Goal: Task Accomplishment & Management: Use online tool/utility

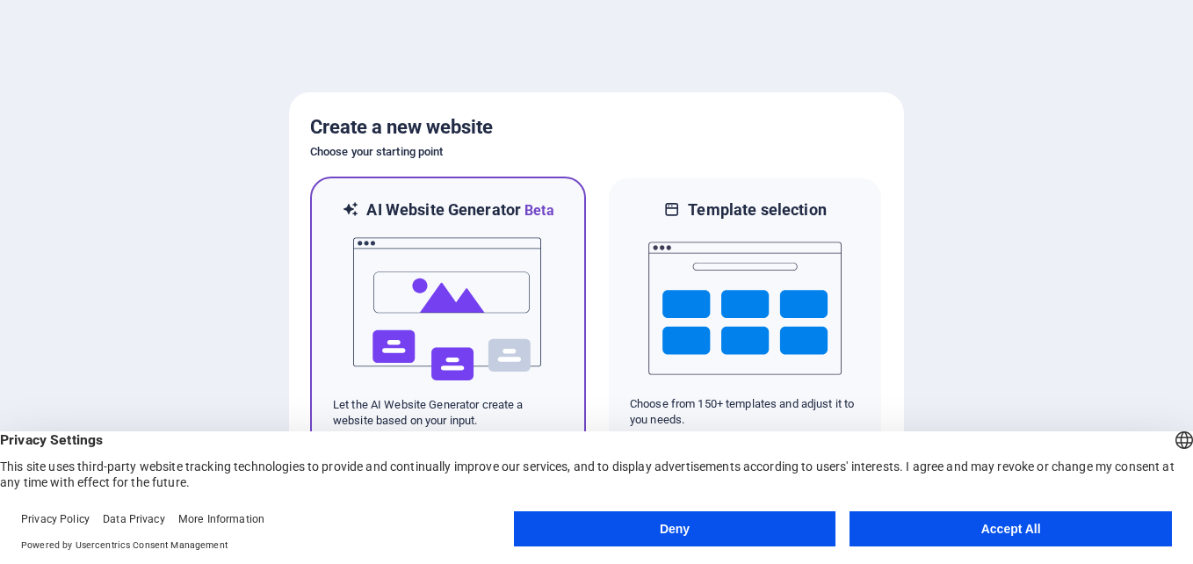
click at [533, 305] on img at bounding box center [447, 309] width 193 height 176
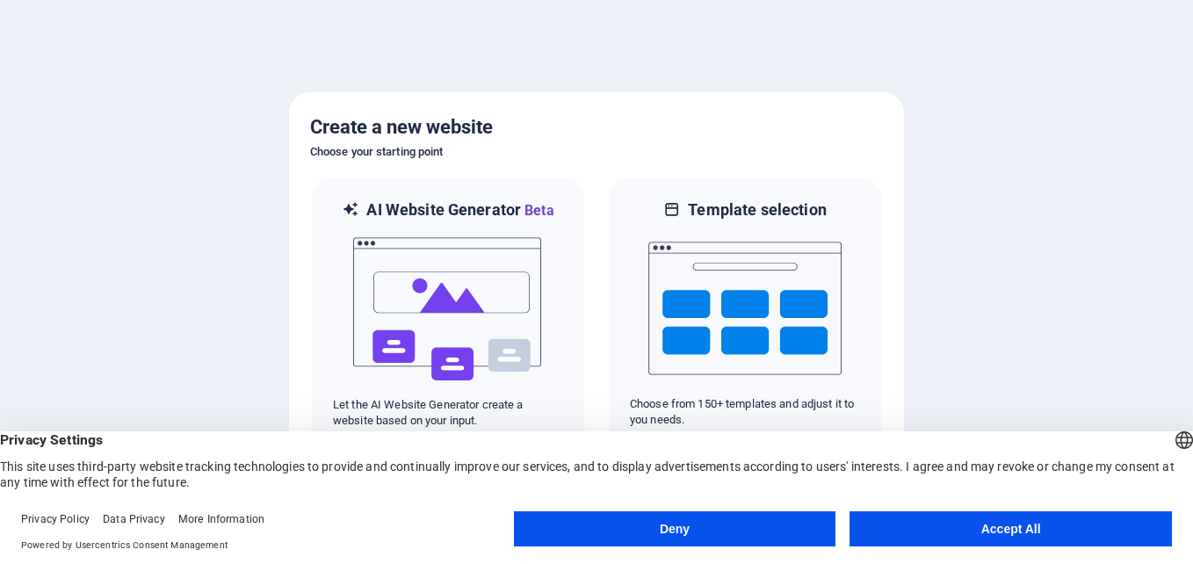
click at [982, 540] on button "Accept All" at bounding box center [1011, 528] width 323 height 35
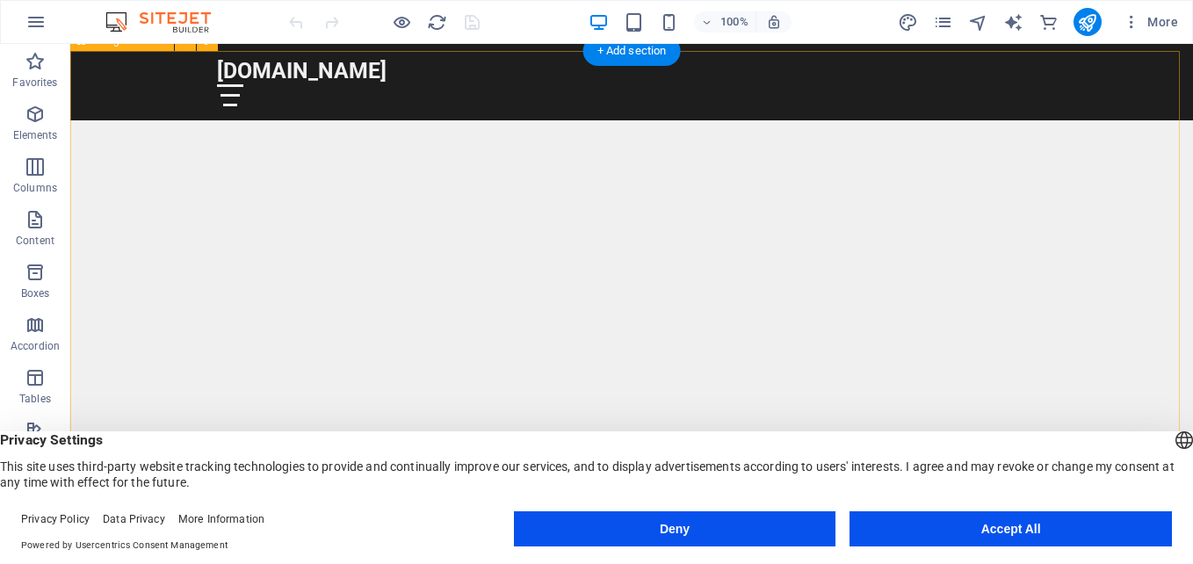
scroll to position [485, 0]
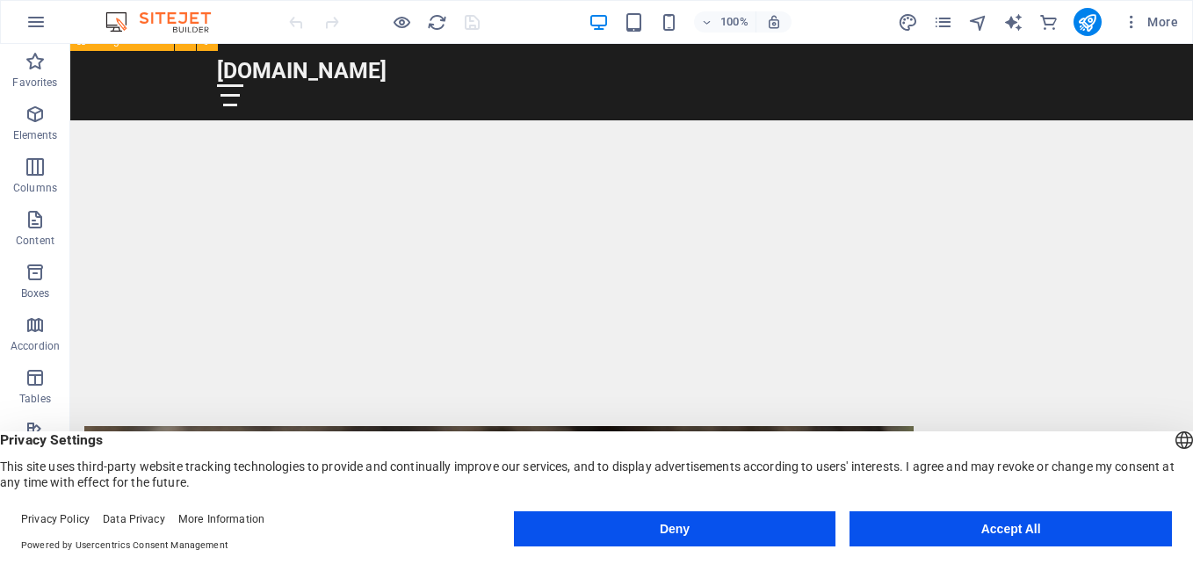
click at [707, 532] on button "Deny" at bounding box center [675, 528] width 323 height 35
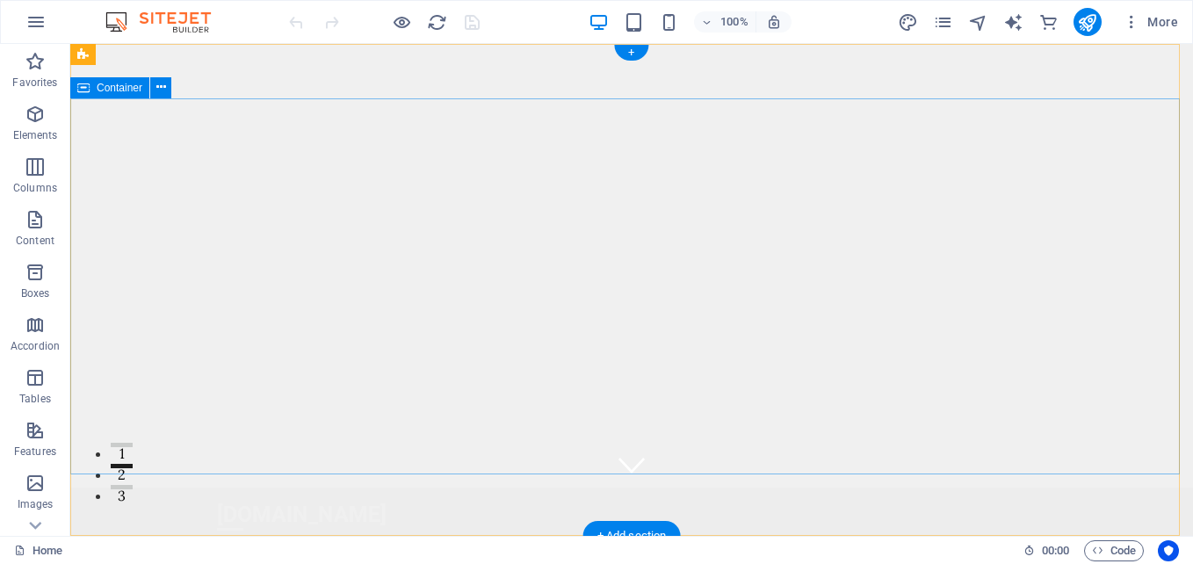
scroll to position [0, 0]
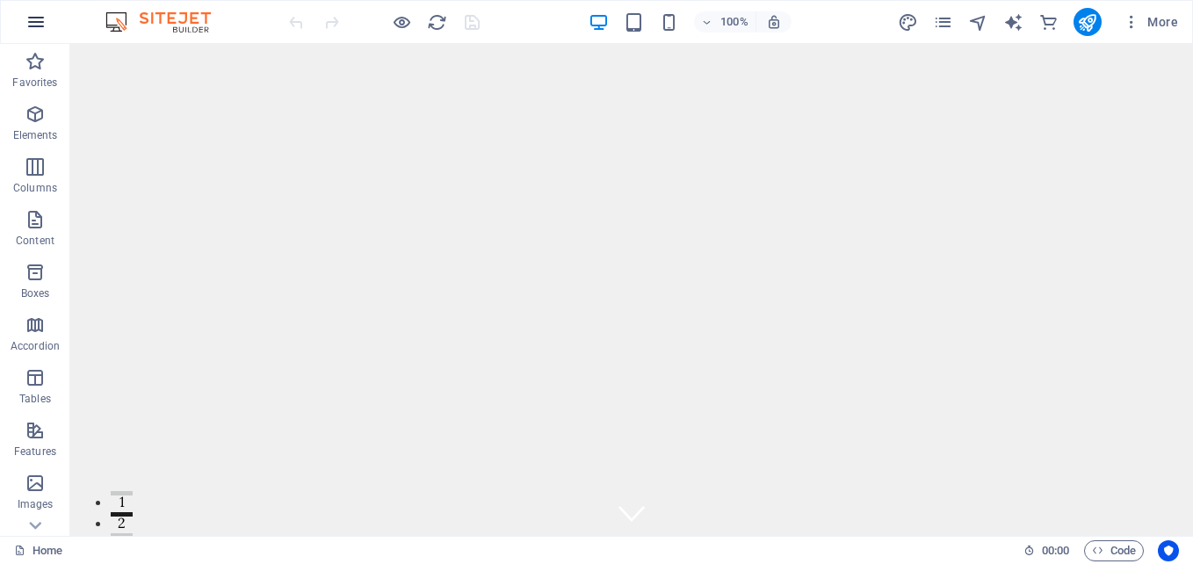
click at [32, 18] on icon "button" at bounding box center [35, 21] width 21 height 21
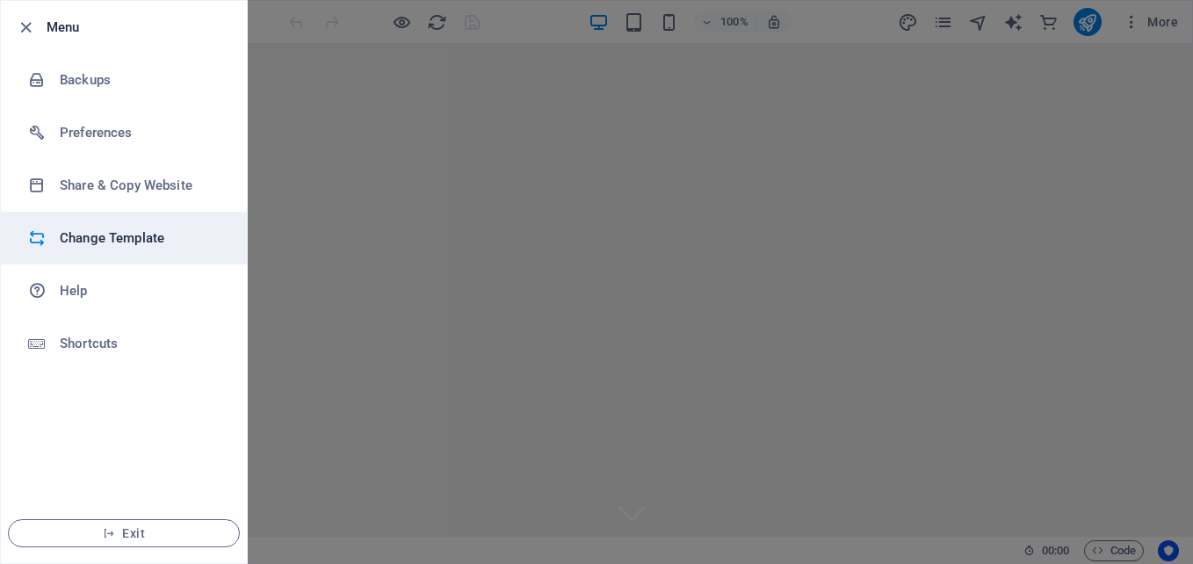
click at [139, 222] on li "Change Template" at bounding box center [124, 238] width 246 height 53
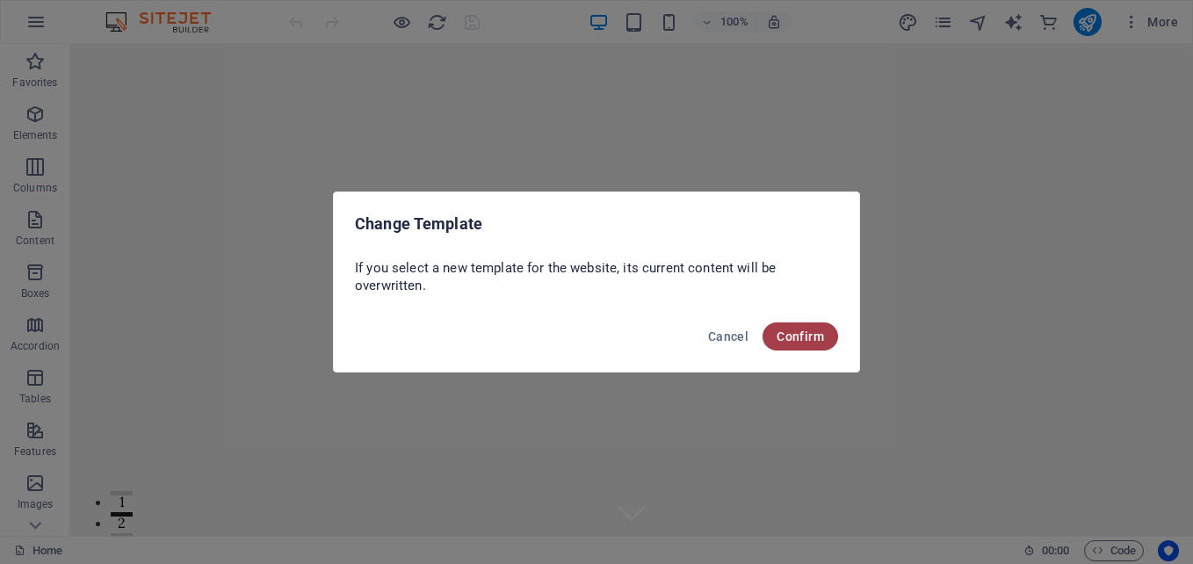
click at [793, 331] on span "Confirm" at bounding box center [800, 337] width 47 height 14
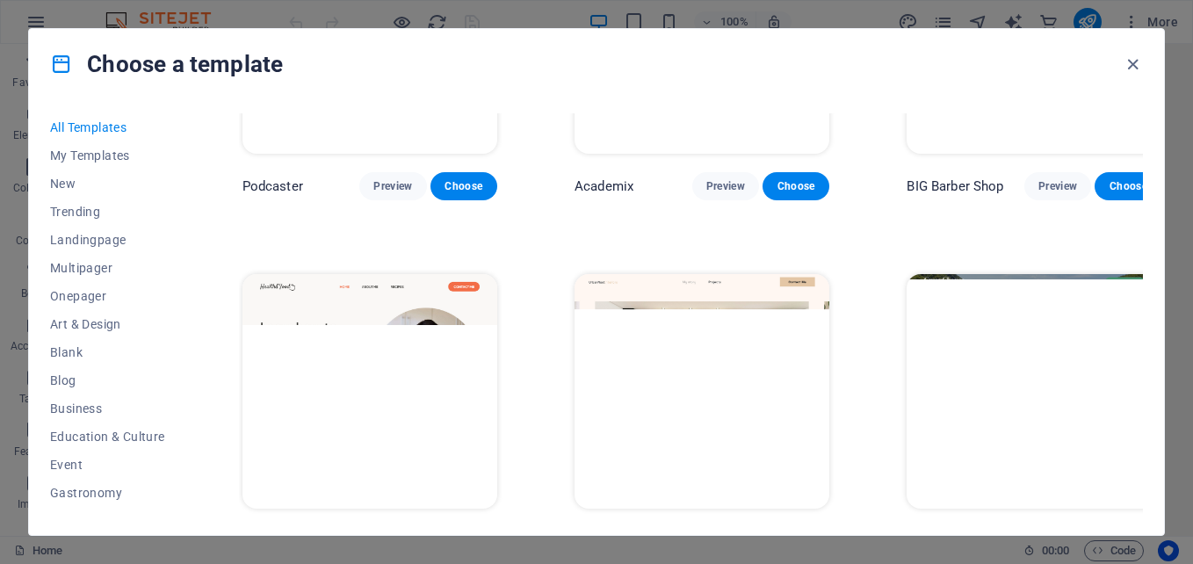
scroll to position [2343, 0]
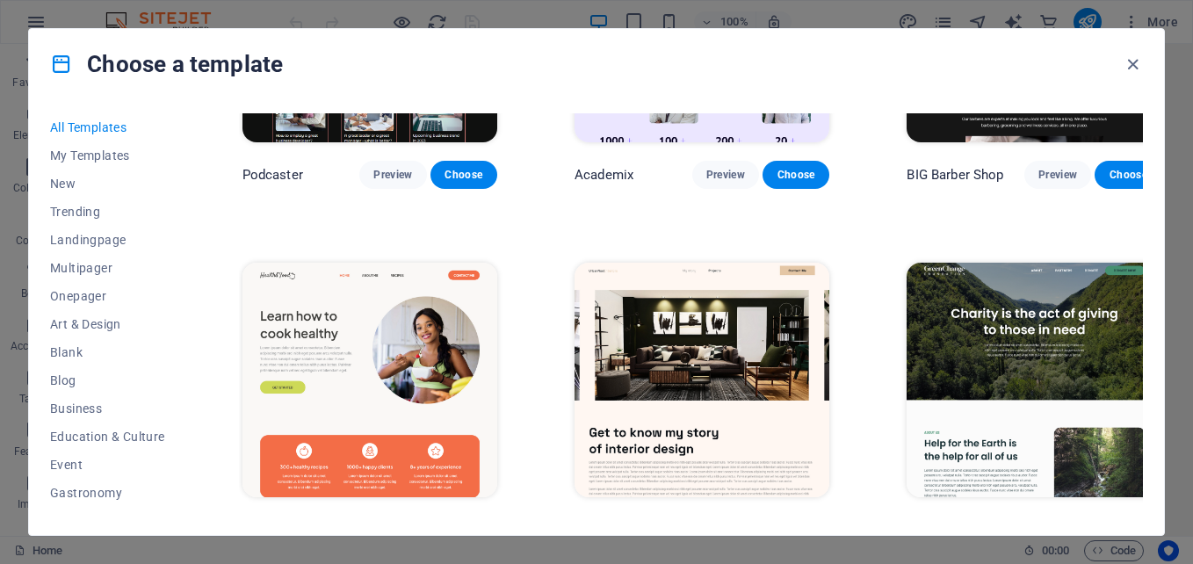
click at [1000, 294] on img at bounding box center [1034, 381] width 255 height 236
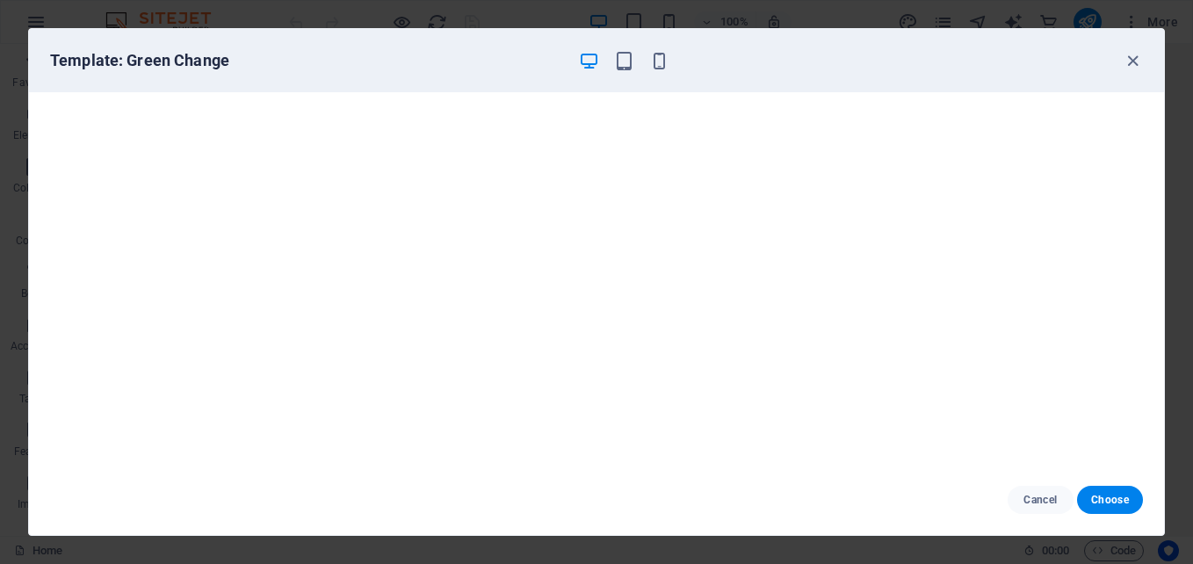
scroll to position [0, 0]
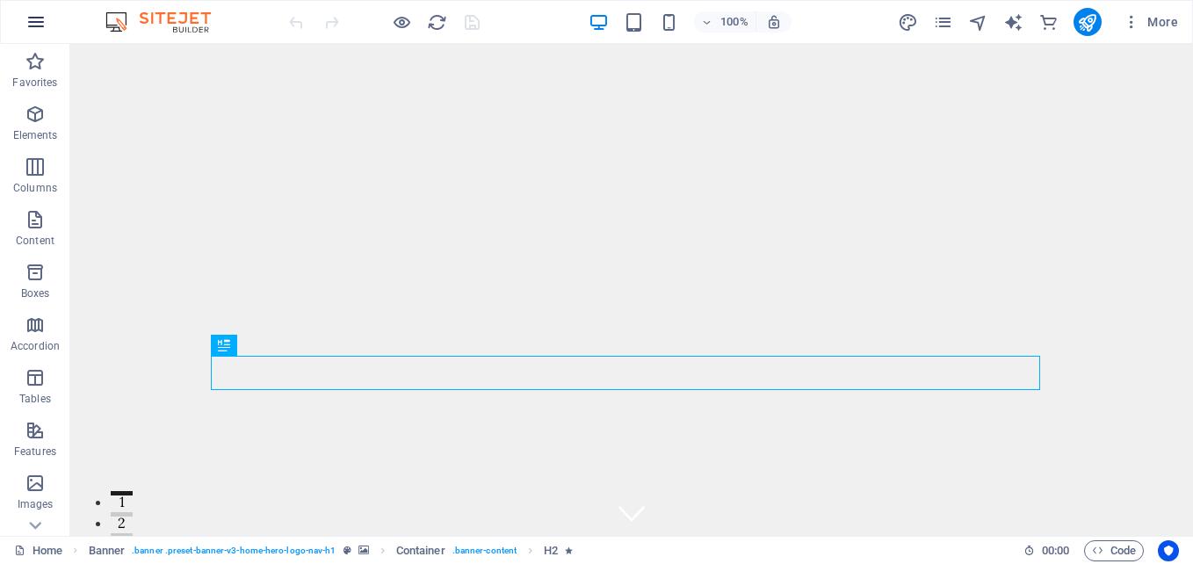
click at [46, 20] on icon "button" at bounding box center [35, 21] width 21 height 21
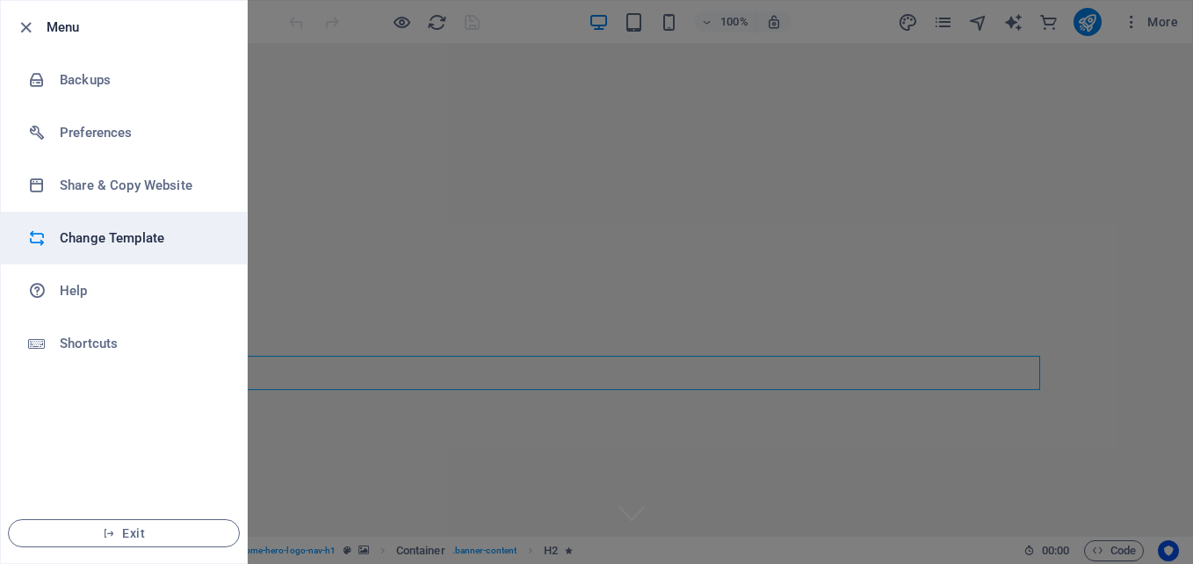
click at [132, 234] on h6 "Change Template" at bounding box center [141, 238] width 163 height 21
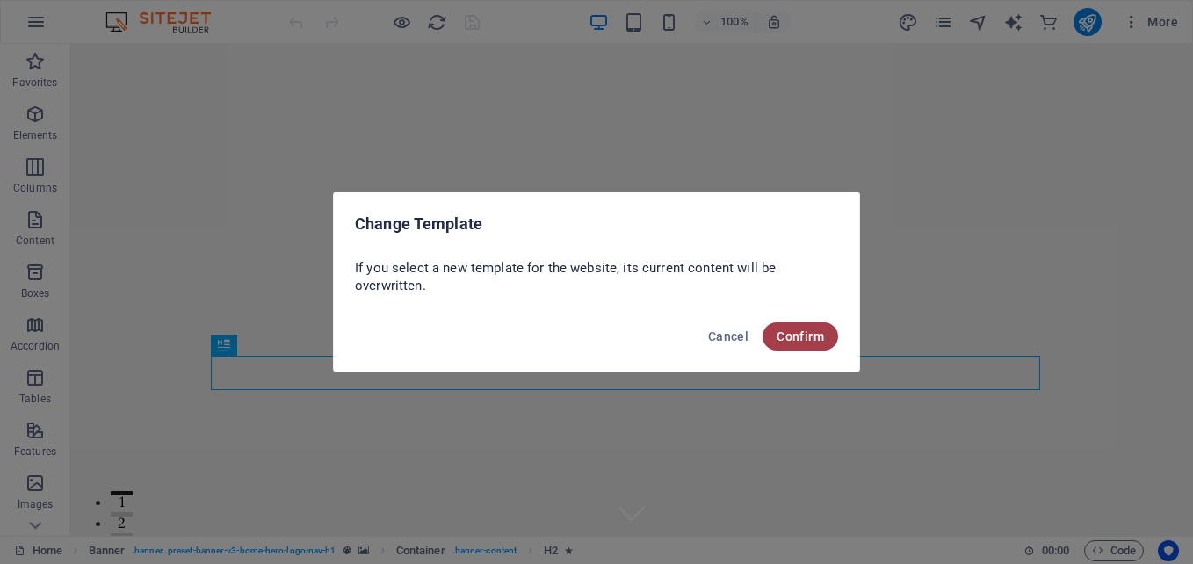
click at [819, 340] on span "Confirm" at bounding box center [800, 337] width 47 height 14
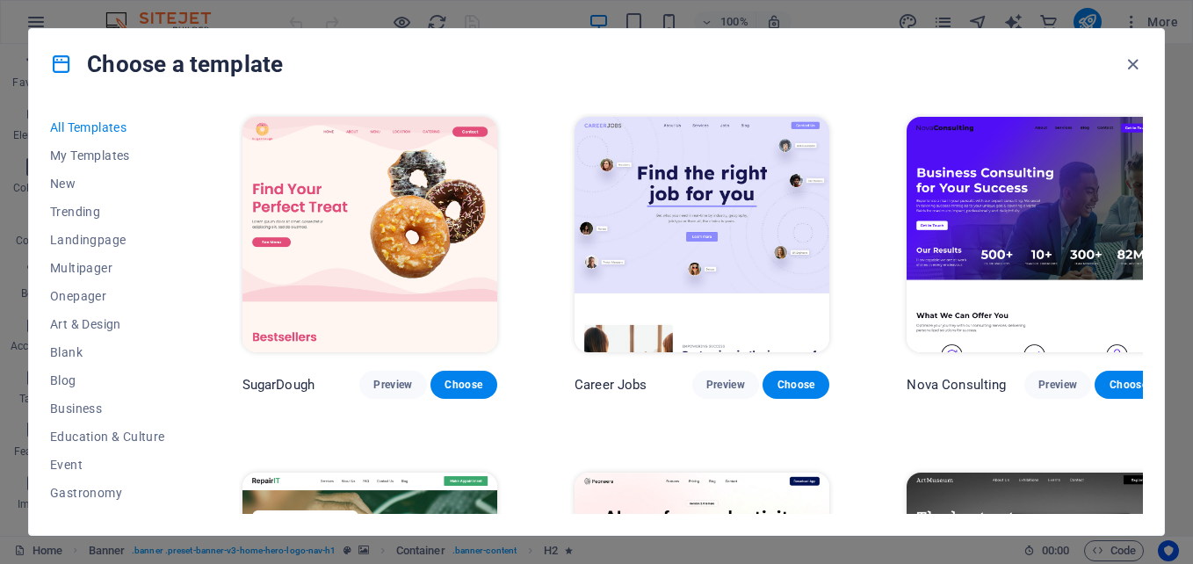
click at [757, 527] on div "All Templates My Templates New Trending Landingpage Multipager Onepager Art & D…" at bounding box center [596, 317] width 1135 height 436
click at [391, 382] on span "Preview" at bounding box center [392, 385] width 39 height 14
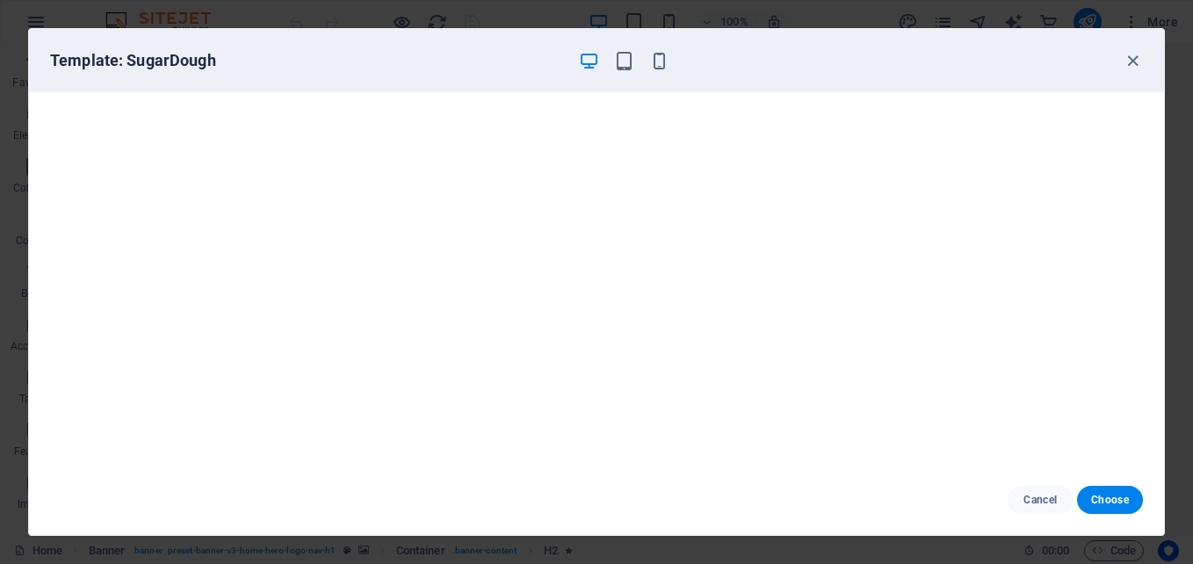
scroll to position [4, 0]
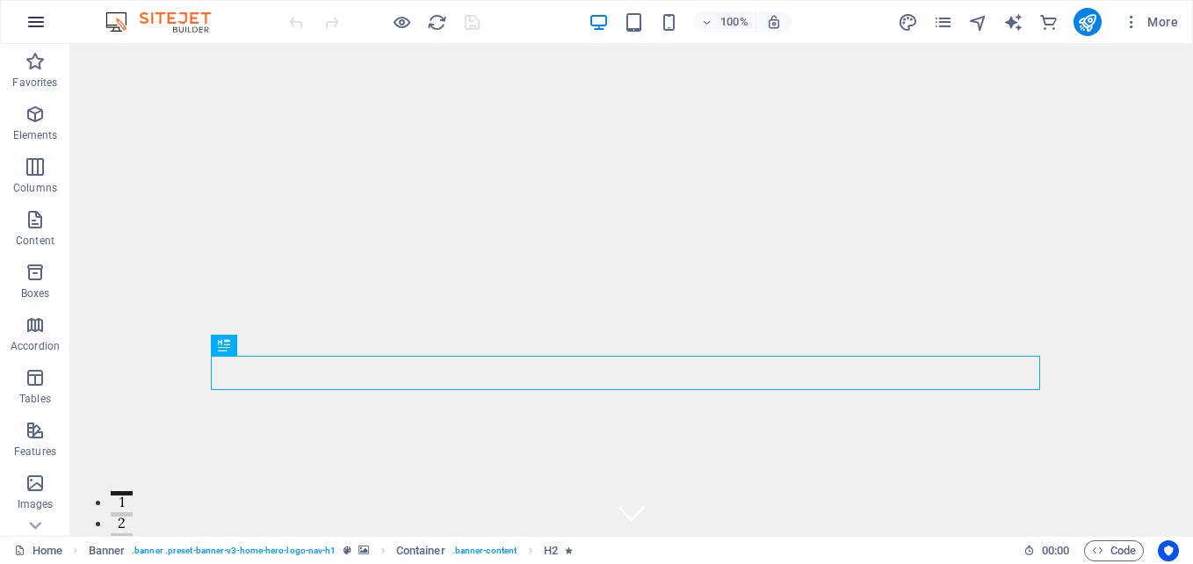
click at [41, 18] on icon "button" at bounding box center [35, 21] width 21 height 21
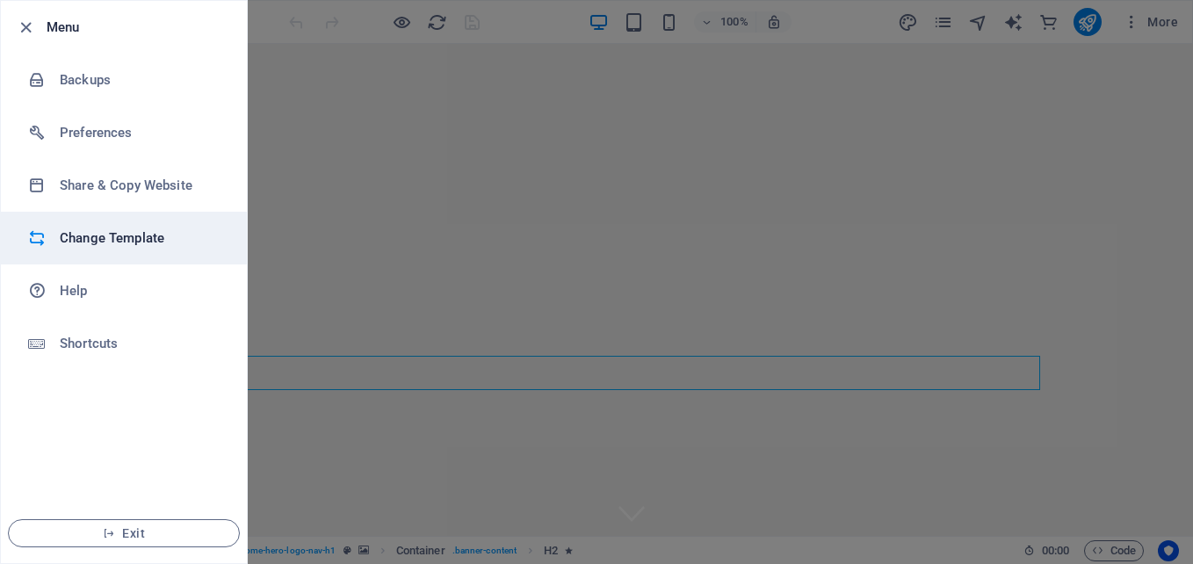
click at [120, 236] on h6 "Change Template" at bounding box center [141, 238] width 163 height 21
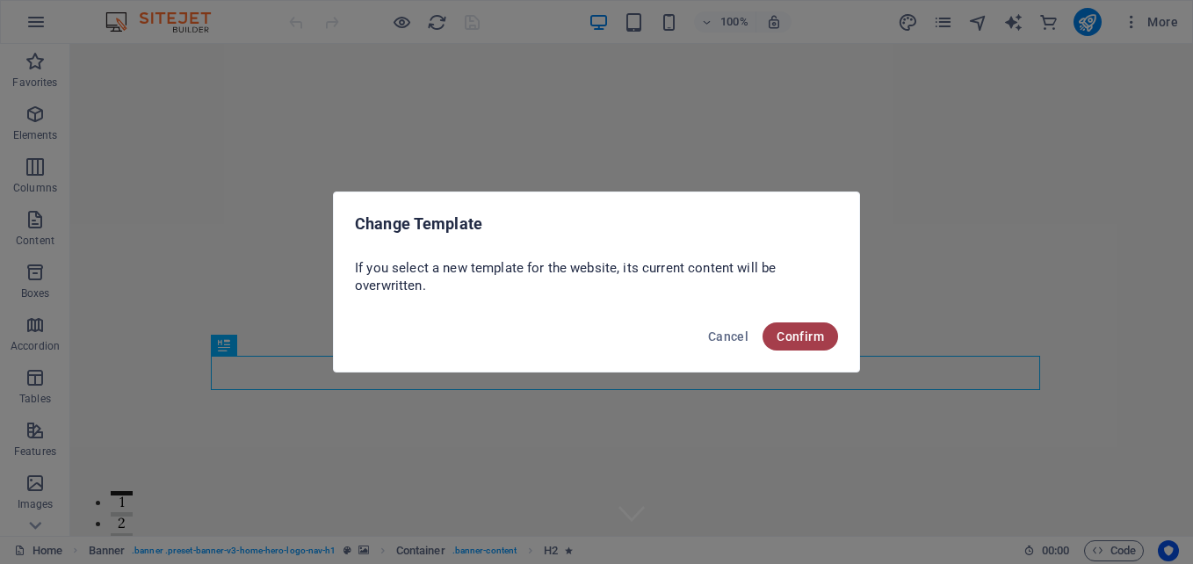
click at [800, 339] on span "Confirm" at bounding box center [800, 337] width 47 height 14
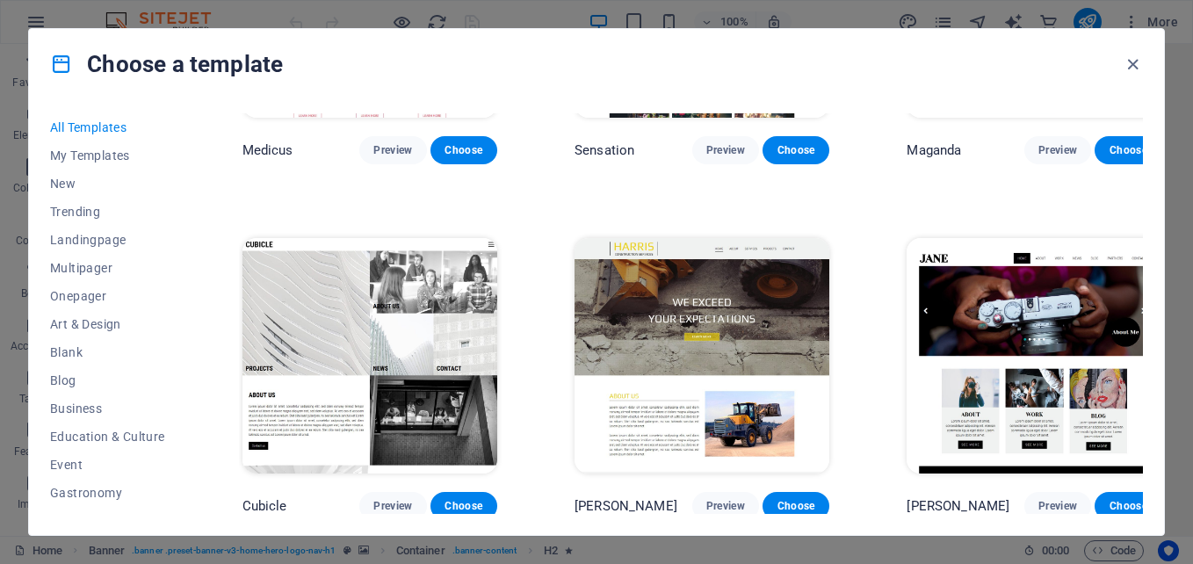
scroll to position [16957, 0]
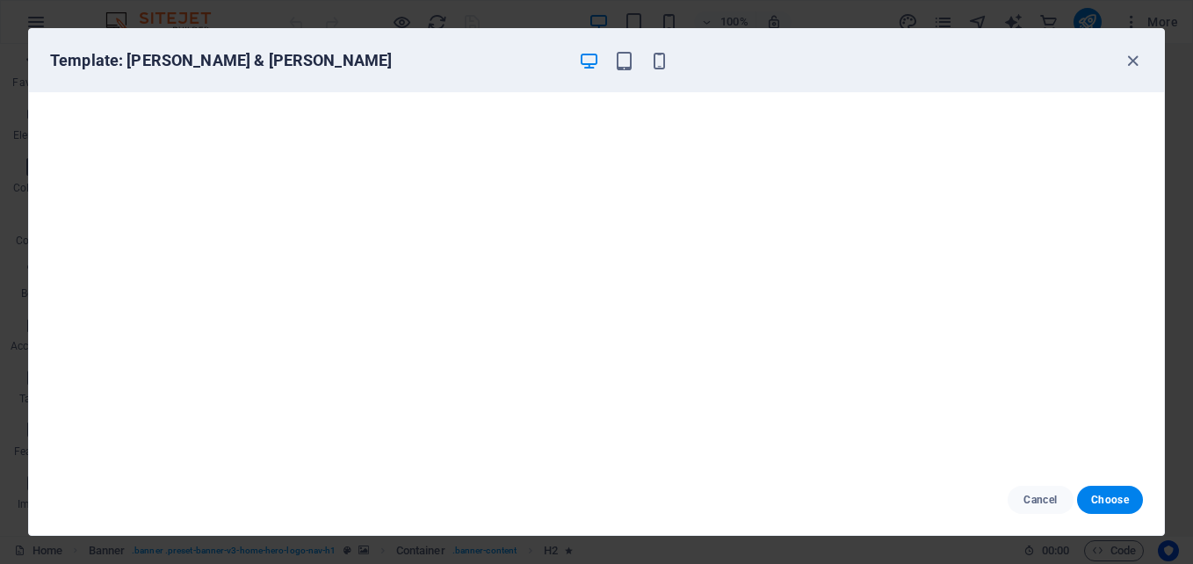
scroll to position [0, 0]
click at [1121, 496] on span "Choose" at bounding box center [1110, 500] width 38 height 14
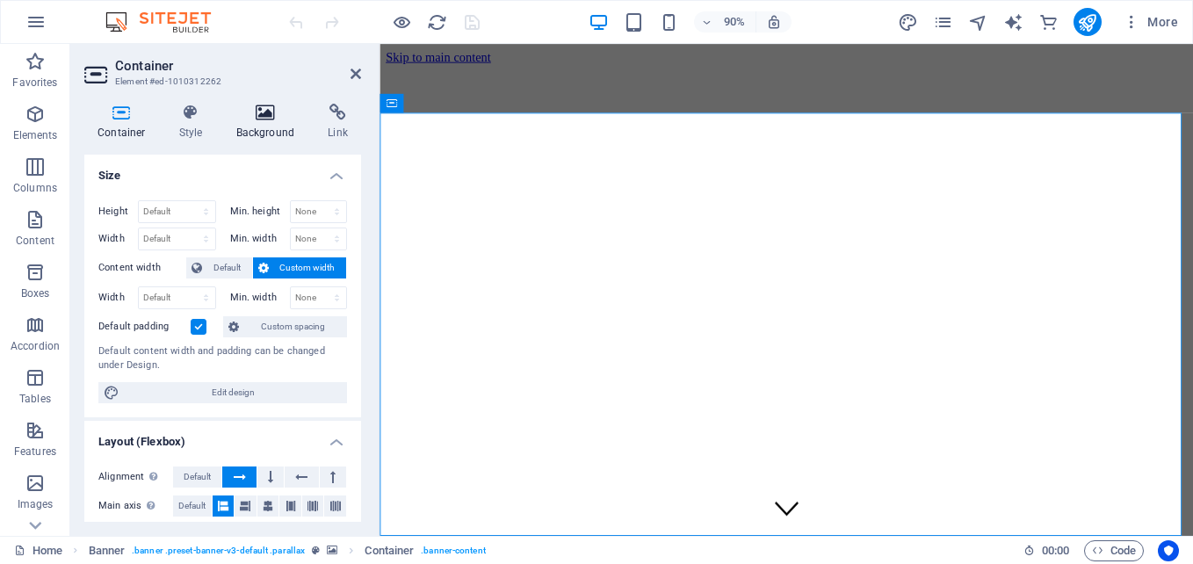
click at [261, 127] on h4 "Background" at bounding box center [269, 122] width 92 height 37
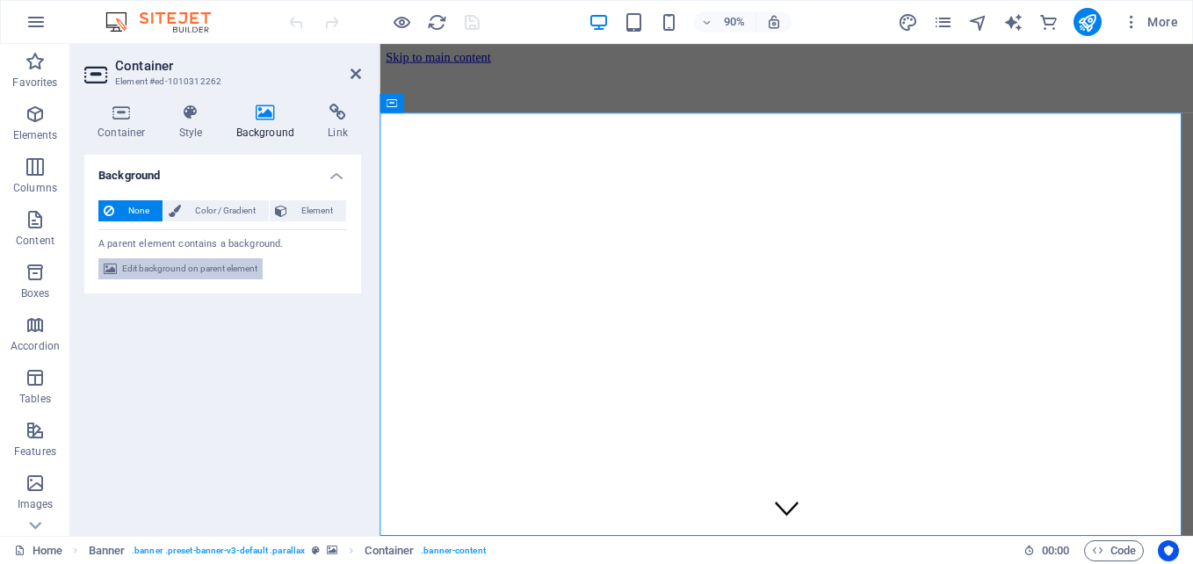
click at [163, 265] on span "Edit background on parent element" at bounding box center [189, 268] width 135 height 21
select select "ms"
select select "s"
select select "progressive"
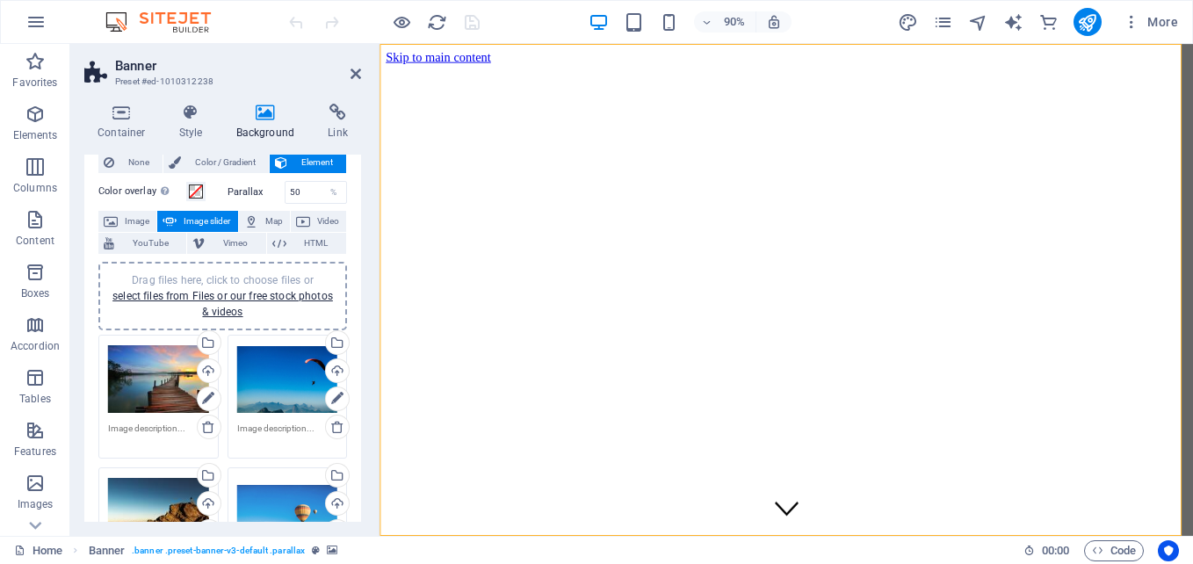
scroll to position [49, 0]
click at [336, 424] on icon at bounding box center [337, 426] width 14 height 14
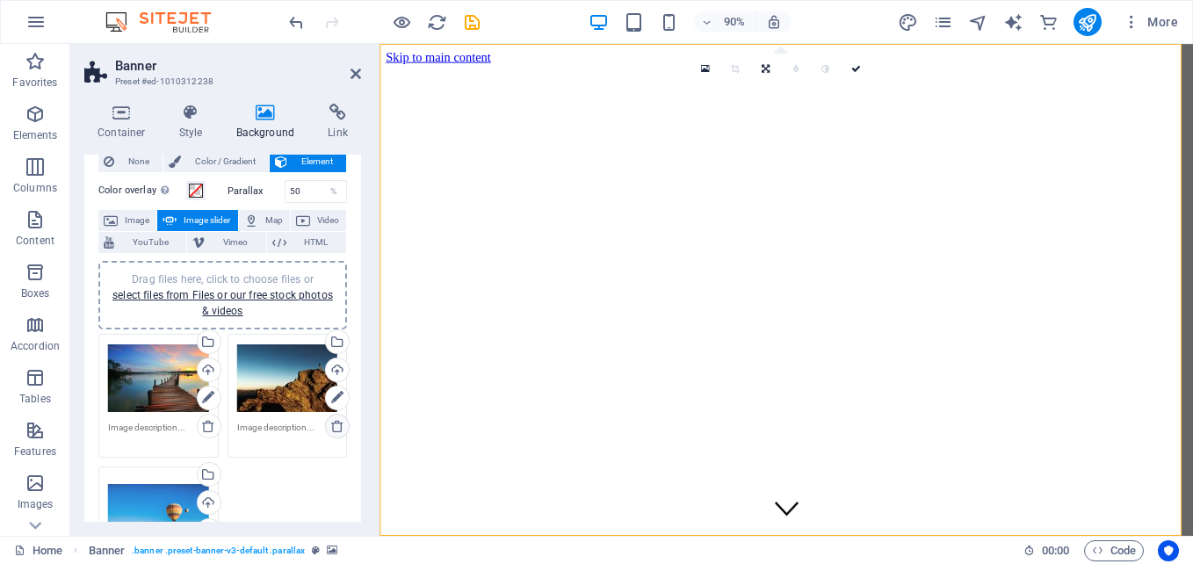
click at [335, 424] on icon at bounding box center [337, 426] width 14 height 14
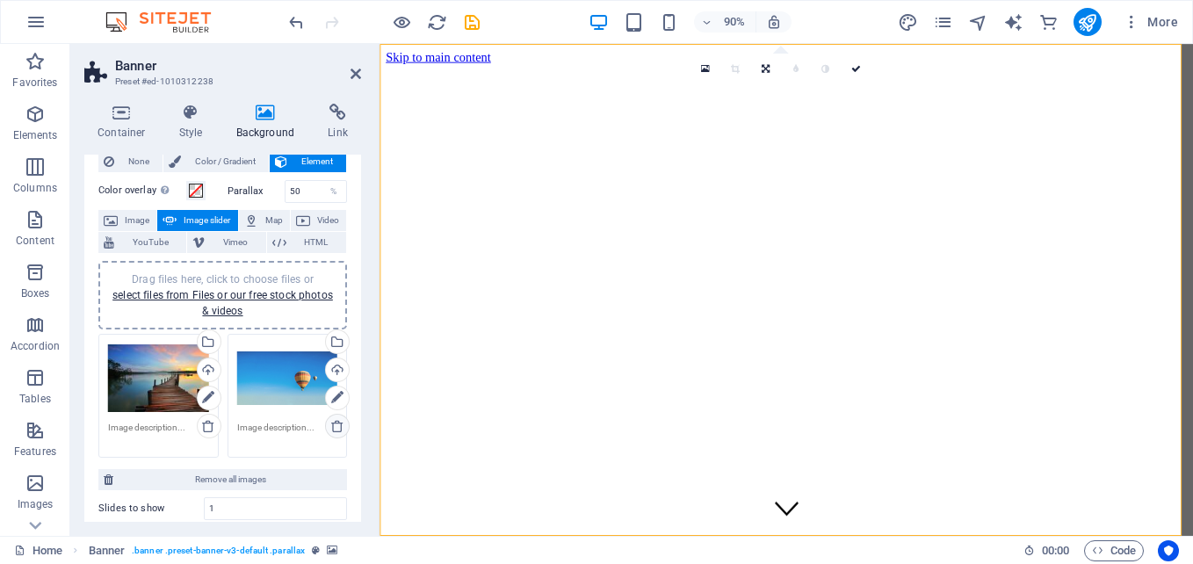
click at [335, 424] on icon at bounding box center [337, 426] width 14 height 14
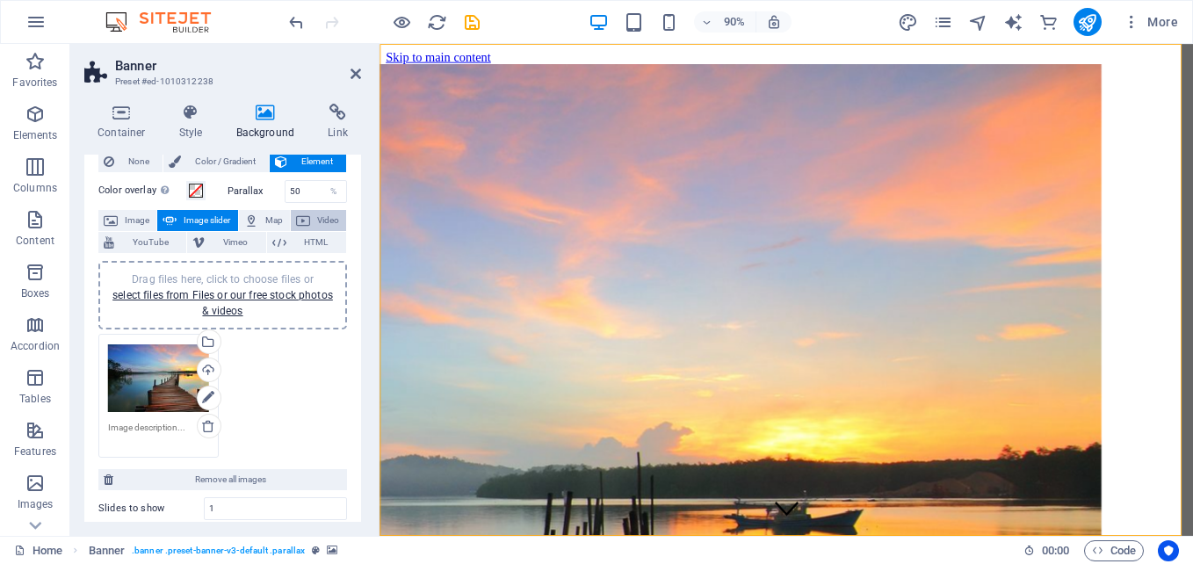
click at [319, 217] on span "Video" at bounding box center [327, 220] width 25 height 21
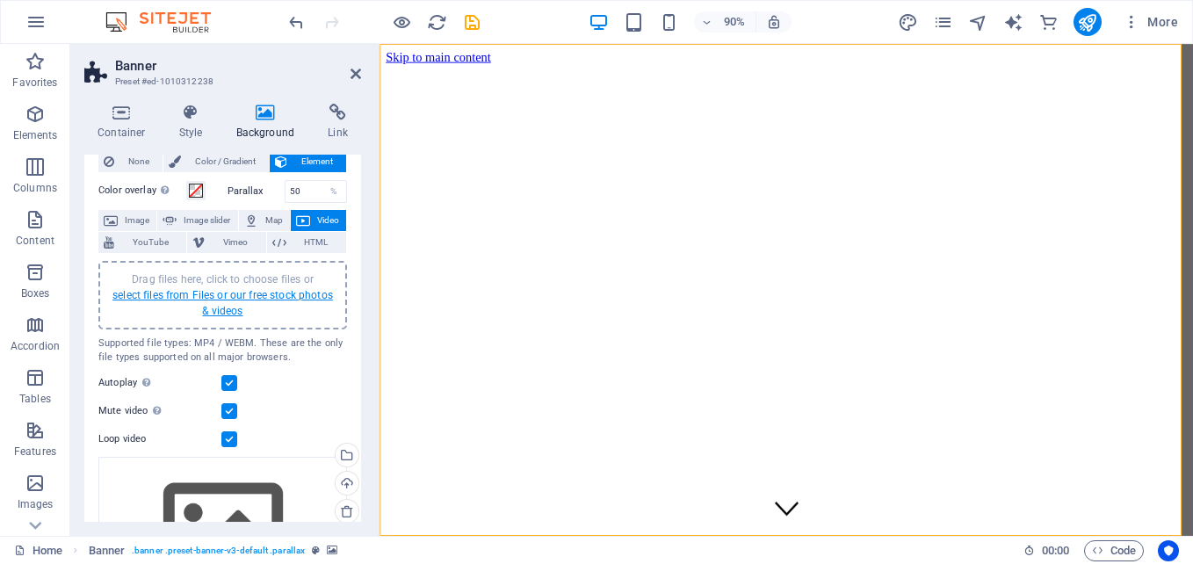
click at [221, 296] on link "select files from Files or our free stock photos & videos" at bounding box center [222, 303] width 221 height 28
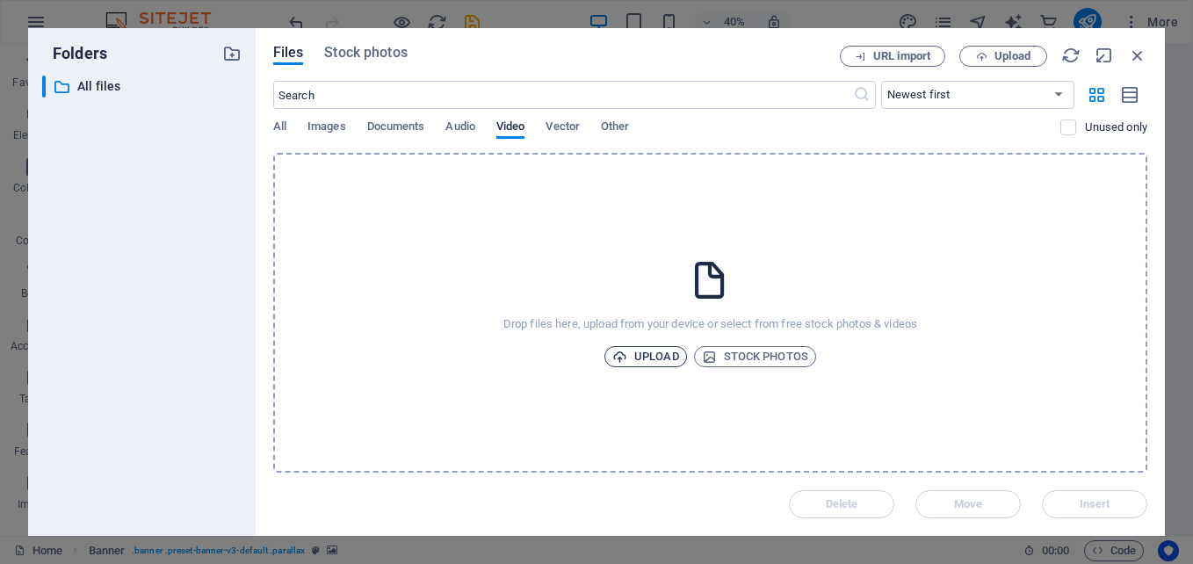
click at [666, 355] on span "Upload" at bounding box center [645, 356] width 67 height 21
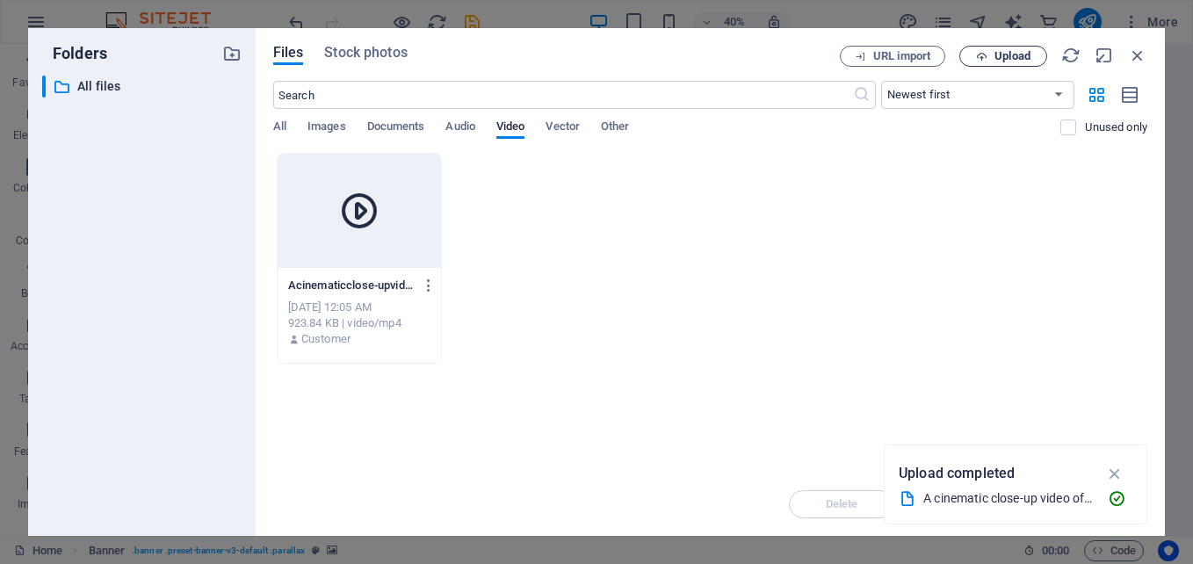
click at [1003, 59] on span "Upload" at bounding box center [1013, 56] width 36 height 11
click at [1110, 472] on icon "button" at bounding box center [1115, 473] width 20 height 19
click at [427, 288] on icon "button" at bounding box center [429, 286] width 17 height 16
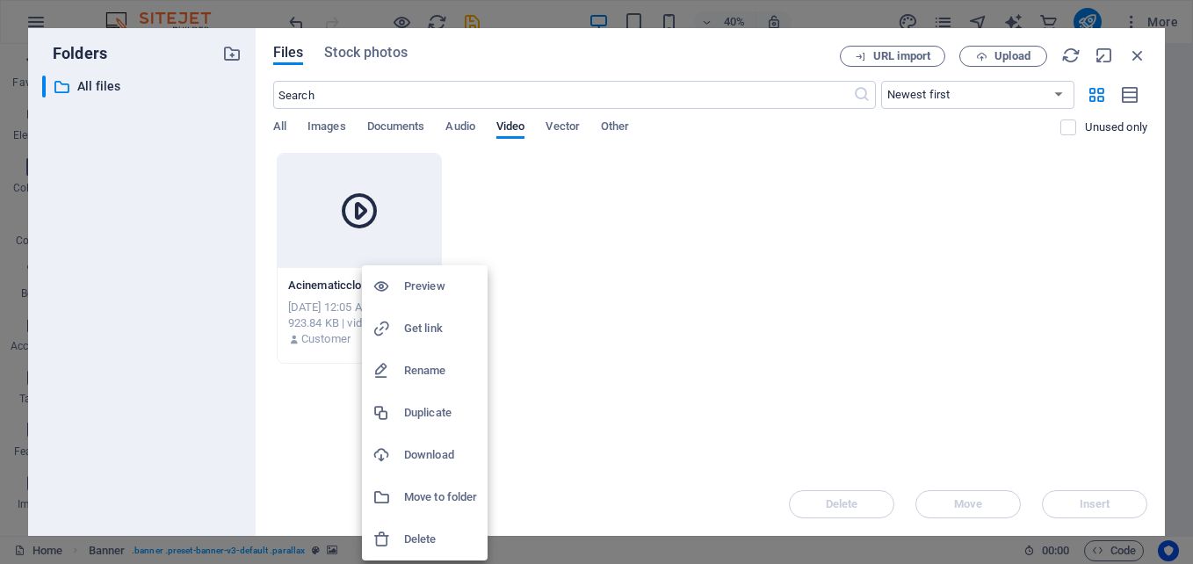
click at [599, 419] on div at bounding box center [596, 282] width 1193 height 564
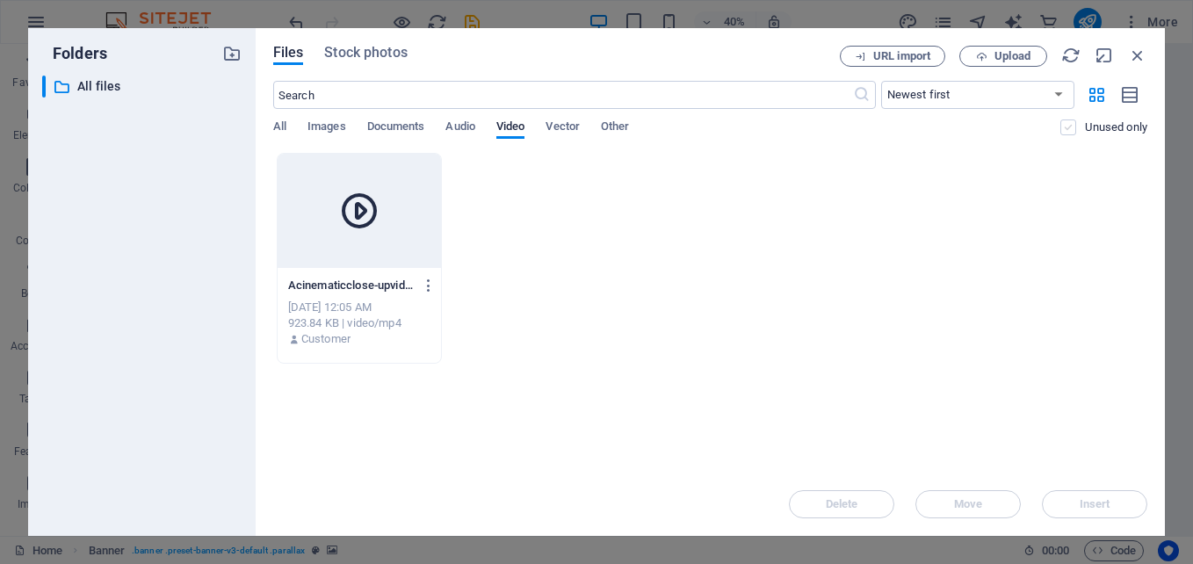
click at [1068, 127] on label at bounding box center [1069, 128] width 16 height 16
click at [0, 0] on input "checkbox" at bounding box center [0, 0] width 0 height 0
click at [1068, 127] on label at bounding box center [1069, 128] width 16 height 16
click at [0, 0] on input "checkbox" at bounding box center [0, 0] width 0 height 0
click at [365, 210] on icon at bounding box center [359, 211] width 42 height 42
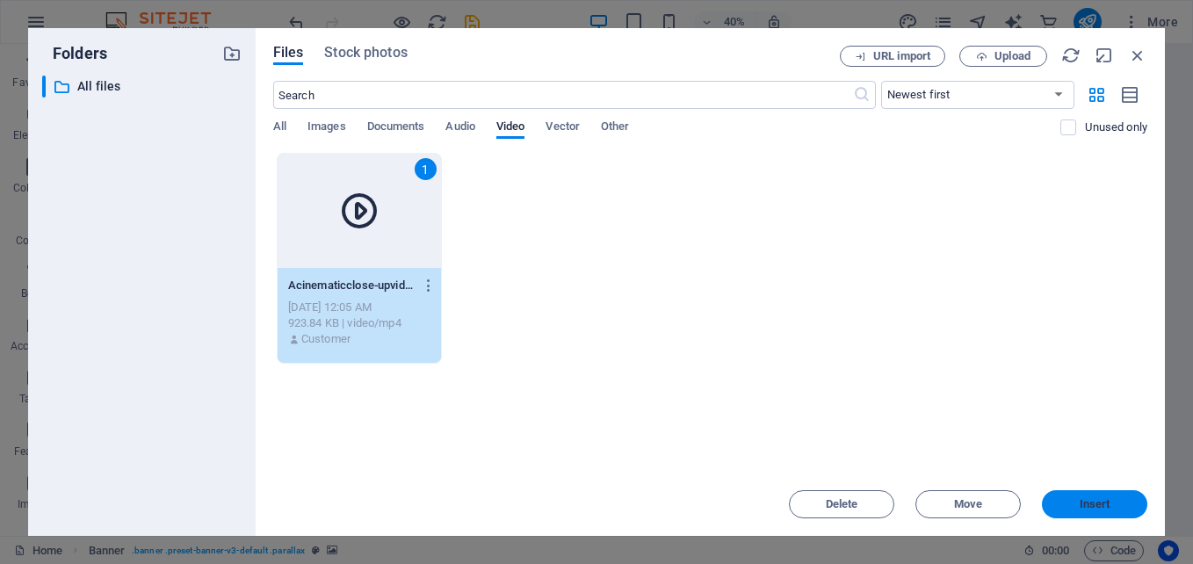
click at [1102, 507] on span "Insert" at bounding box center [1095, 504] width 31 height 11
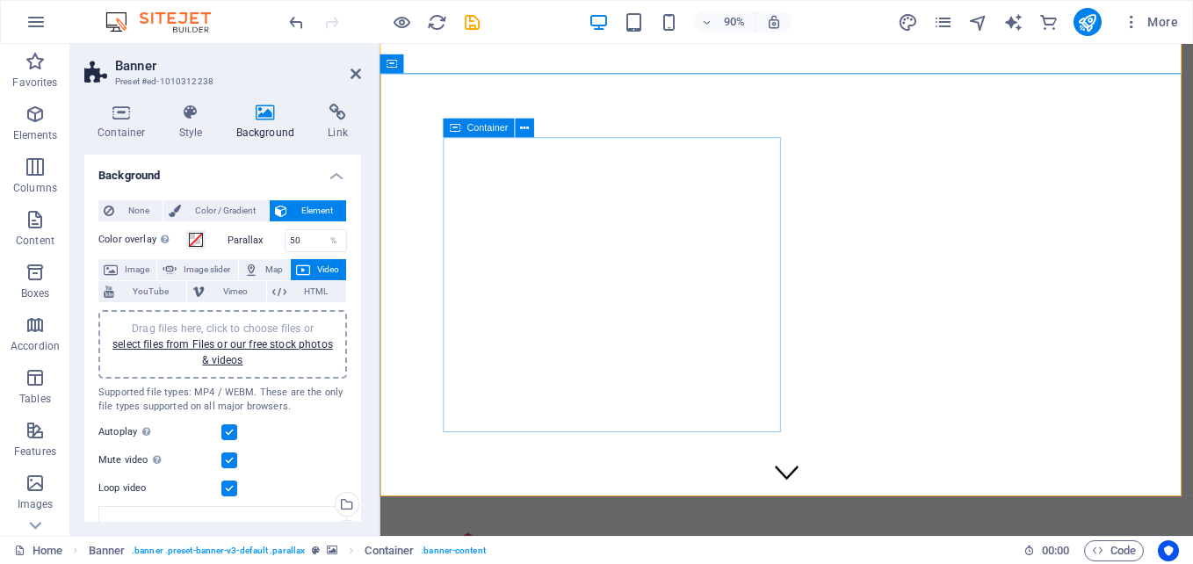
scroll to position [45, 0]
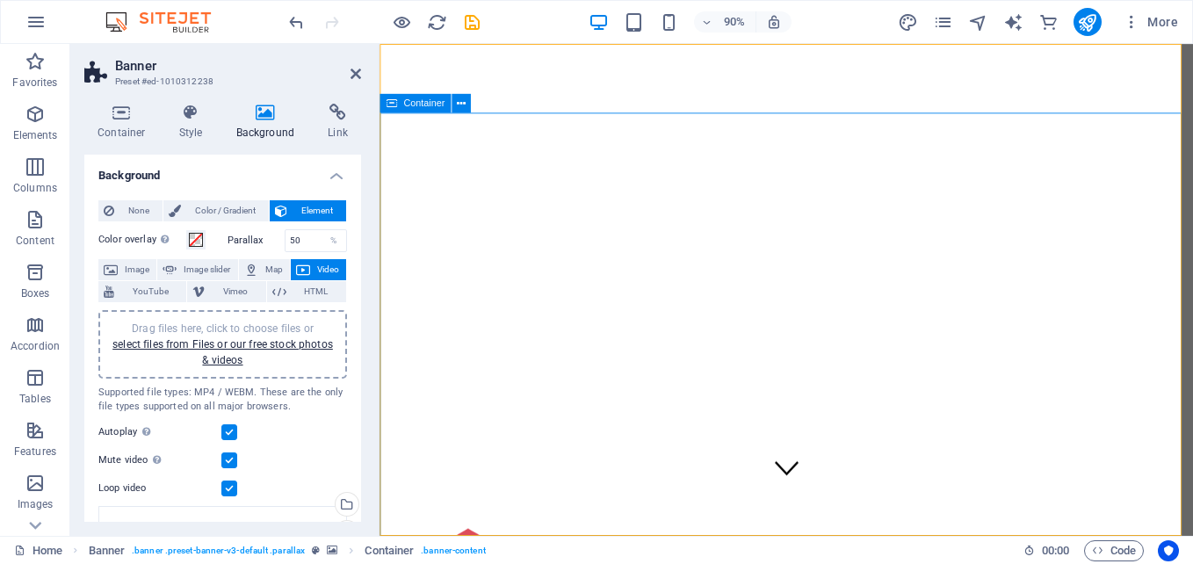
scroll to position [0, 0]
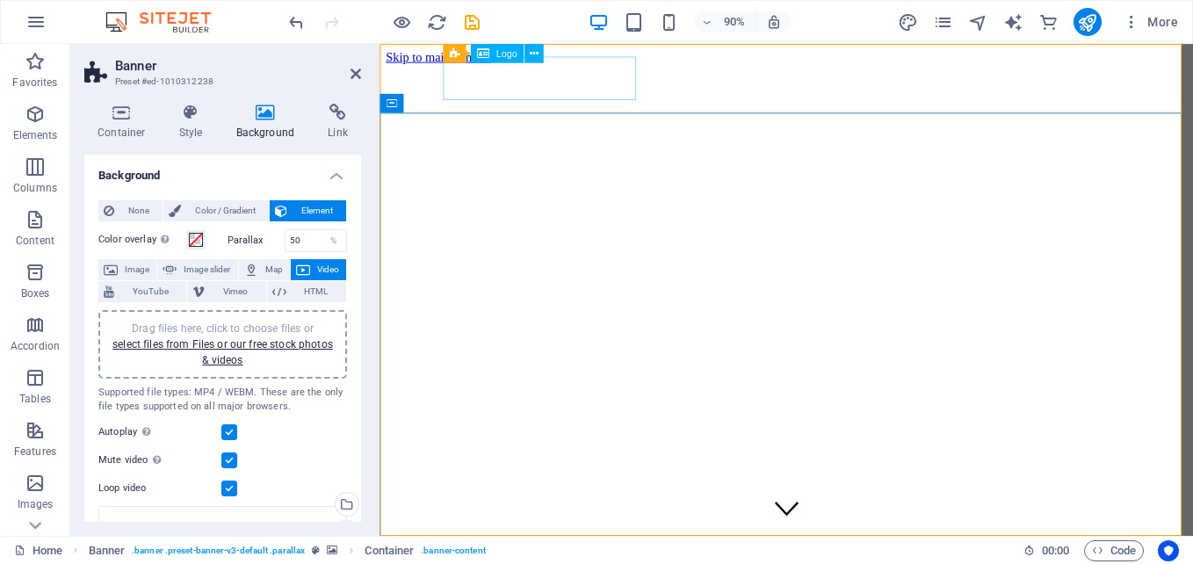
click at [532, 61] on icon at bounding box center [533, 53] width 9 height 17
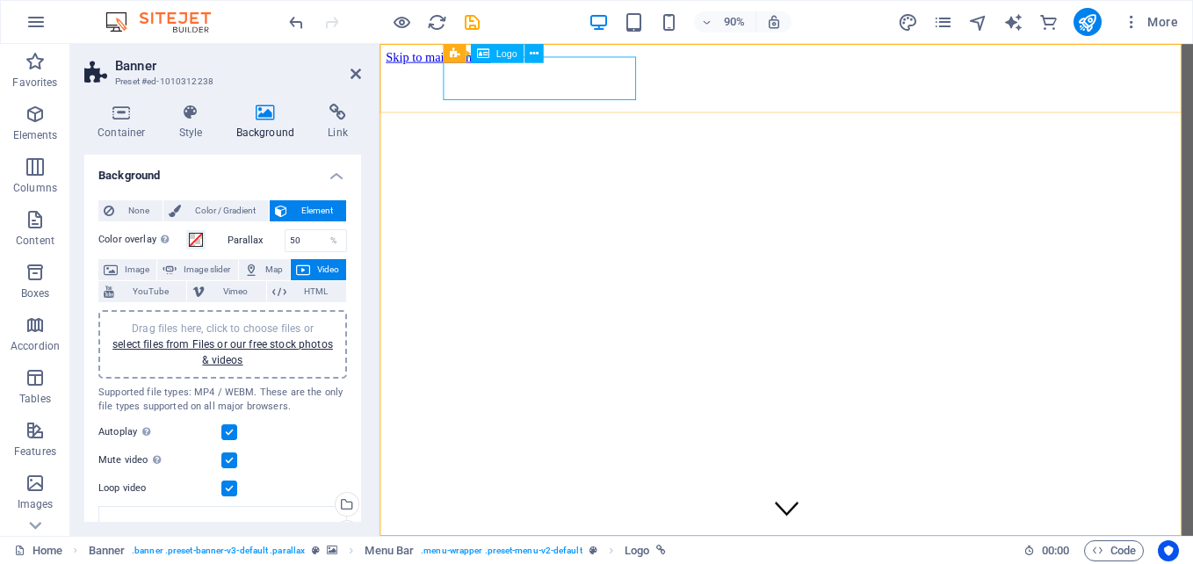
select select "px"
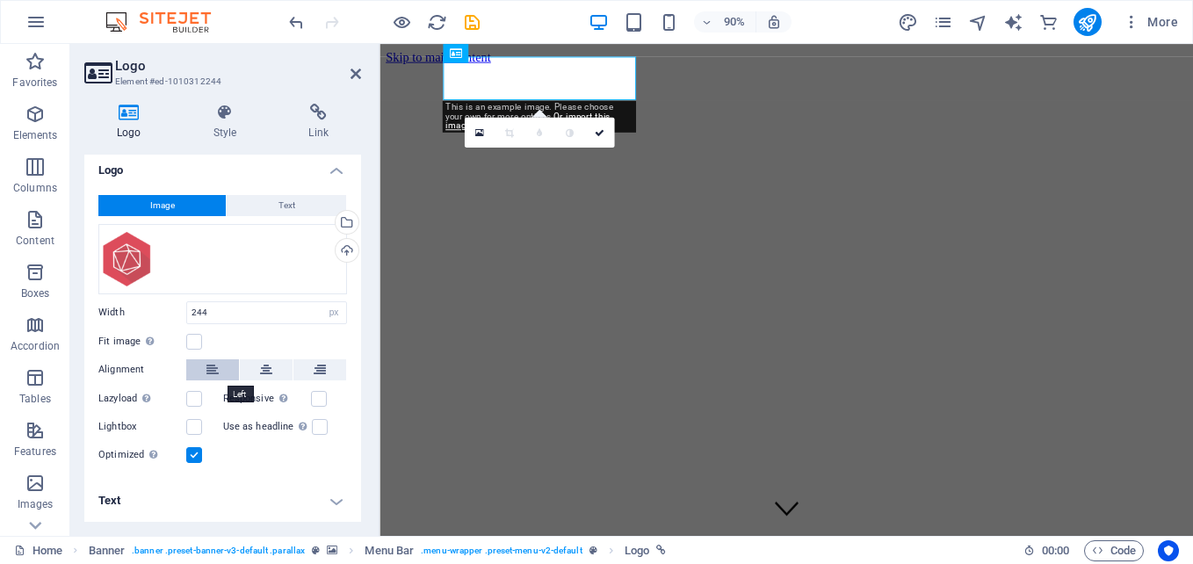
scroll to position [4, 0]
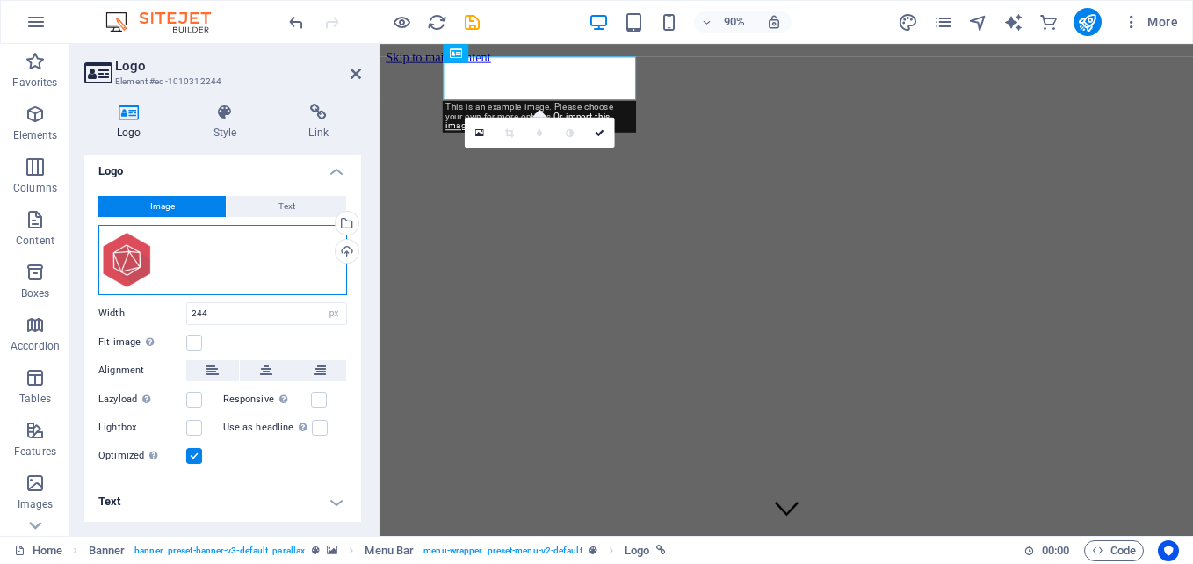
click at [176, 266] on div "Drag files here, click to choose files or select files from Files or our free s…" at bounding box center [222, 260] width 249 height 70
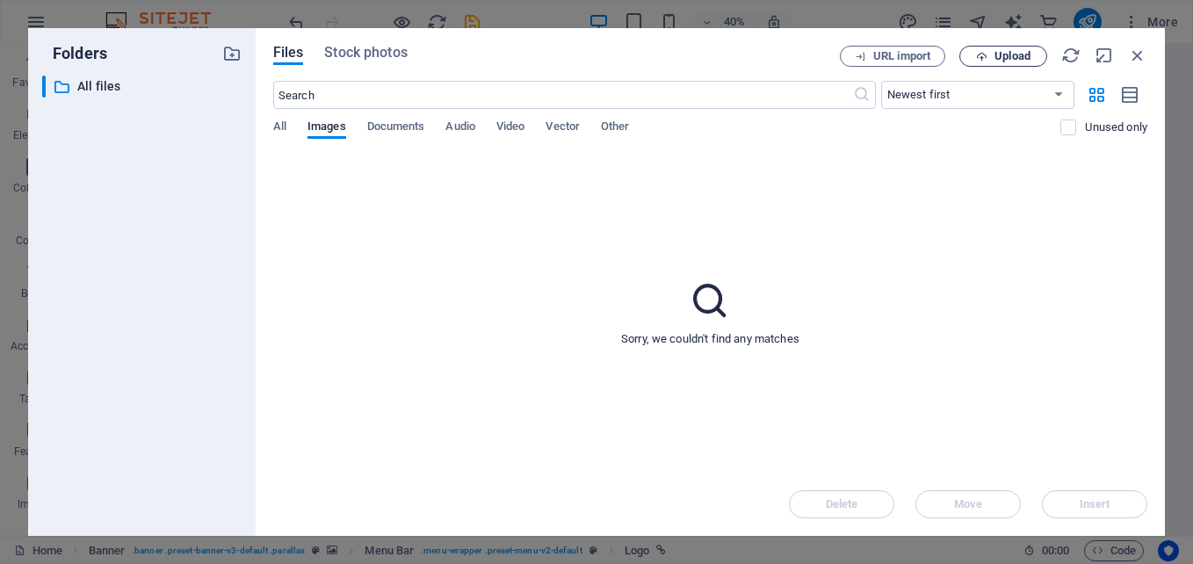
click at [997, 53] on span "Upload" at bounding box center [1013, 56] width 36 height 11
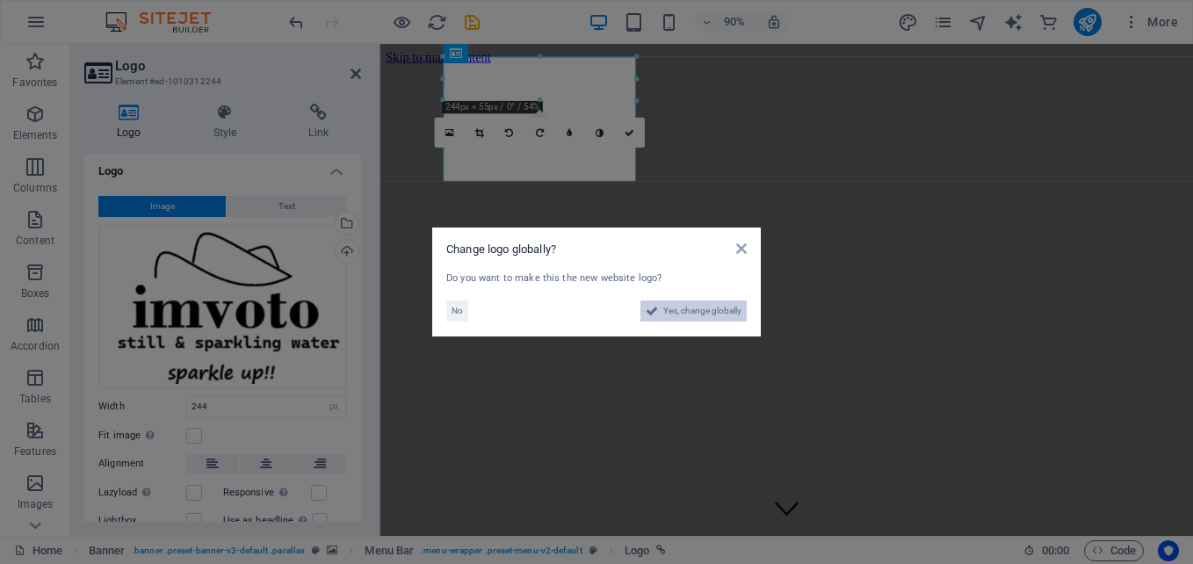
click at [703, 312] on span "Yes, change globally" at bounding box center [702, 311] width 78 height 21
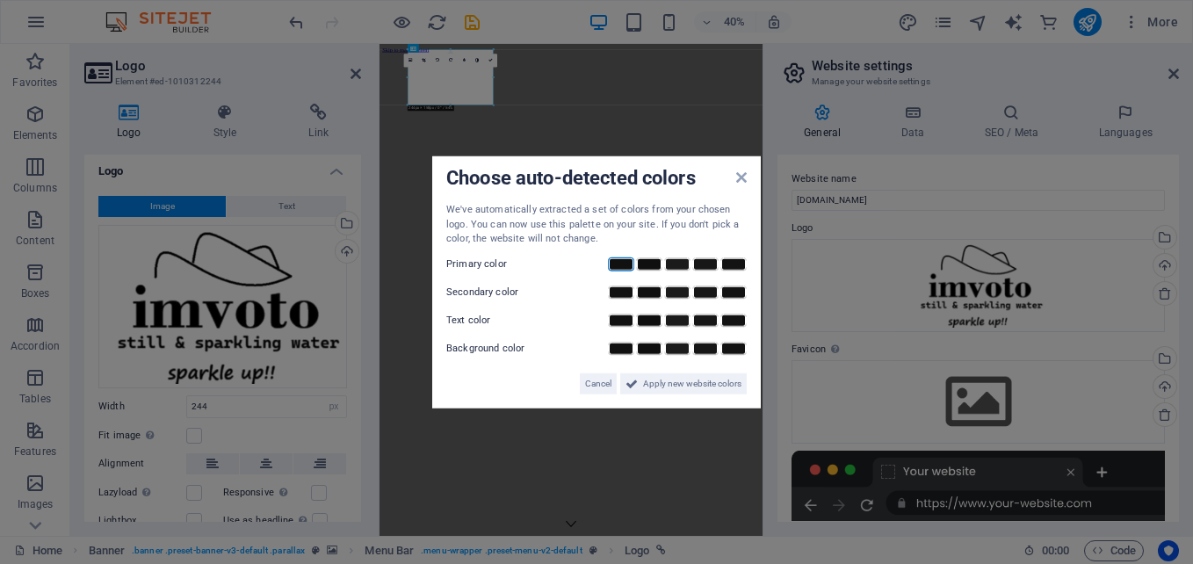
click at [626, 265] on link at bounding box center [621, 264] width 26 height 14
click at [656, 292] on link at bounding box center [649, 292] width 26 height 14
click at [626, 324] on link at bounding box center [621, 320] width 26 height 14
click at [655, 390] on span "Apply new website colors" at bounding box center [692, 383] width 98 height 21
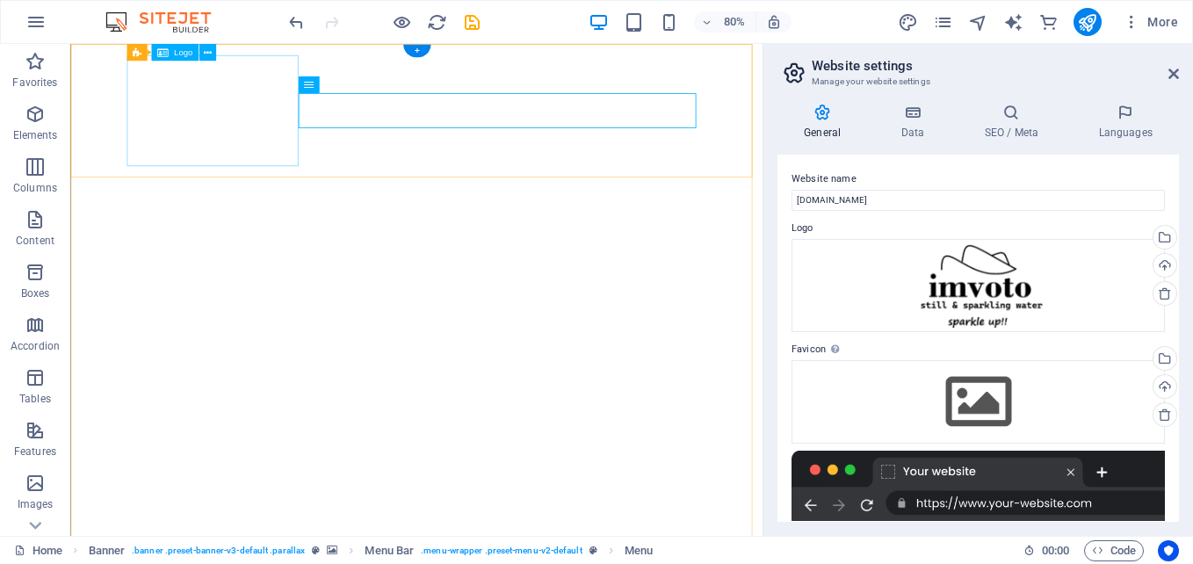
click at [209, 53] on icon at bounding box center [207, 52] width 8 height 15
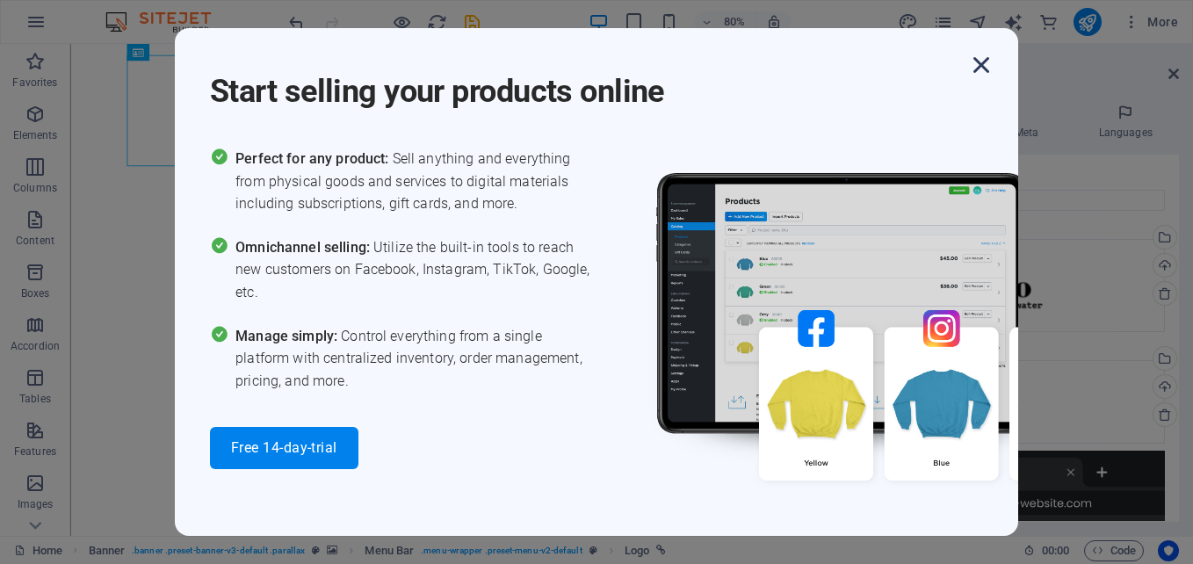
click at [977, 61] on icon "button" at bounding box center [982, 65] width 32 height 32
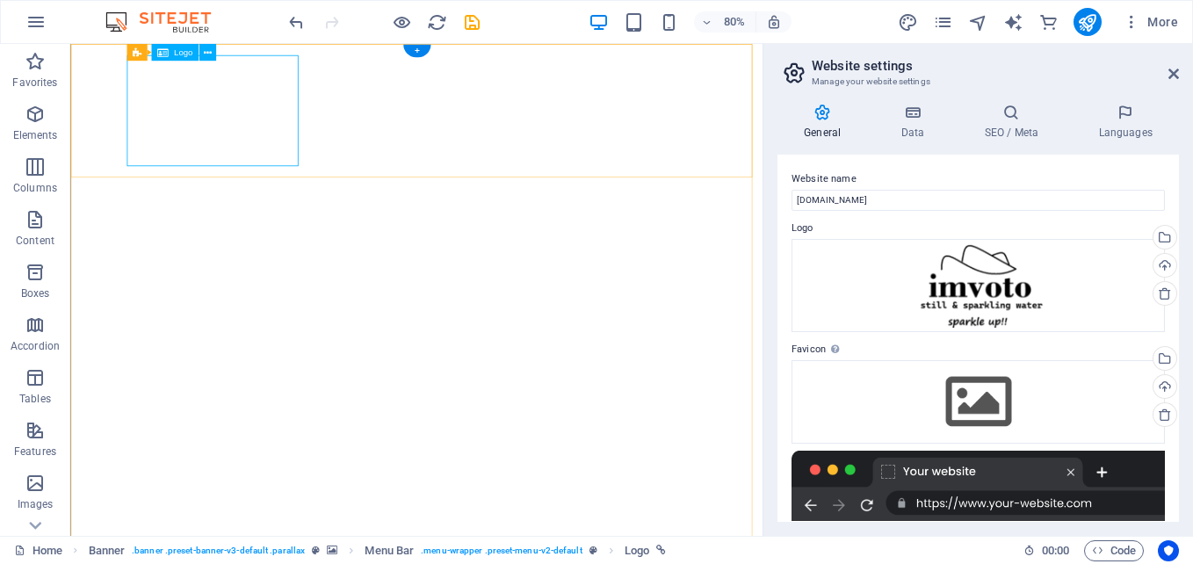
select select "px"
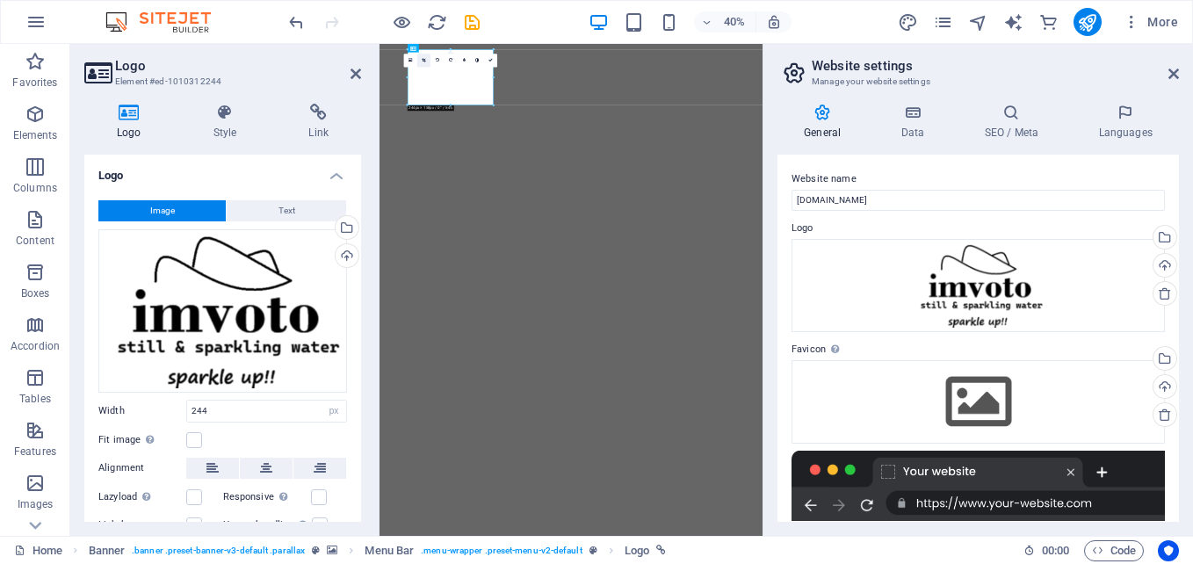
click at [424, 55] on link at bounding box center [423, 60] width 13 height 13
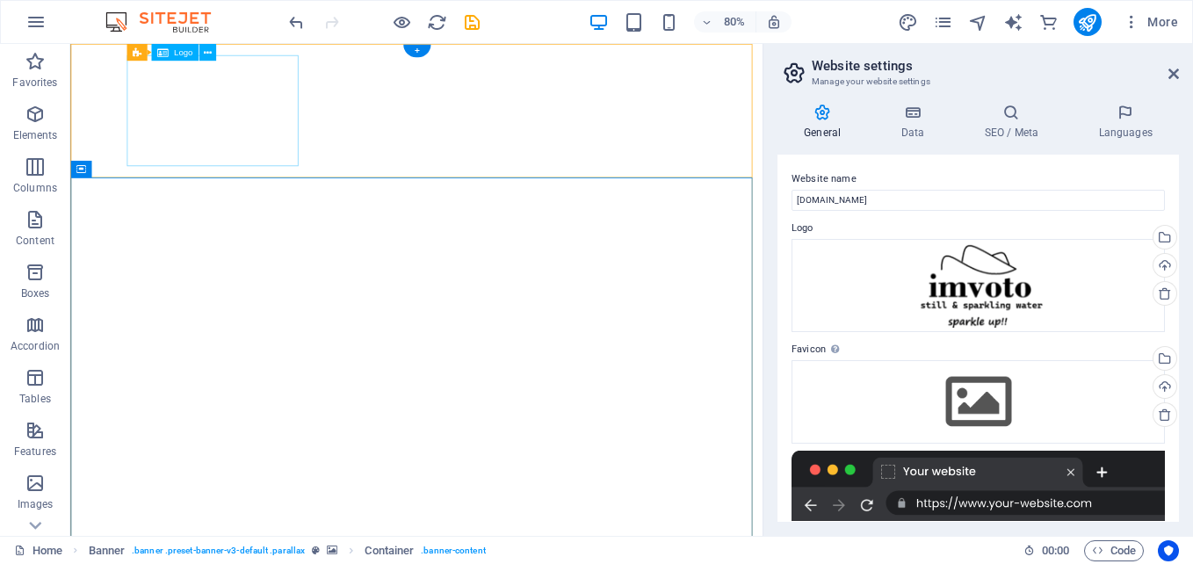
drag, startPoint x: 323, startPoint y: 102, endPoint x: 115, endPoint y: 57, distance: 212.2
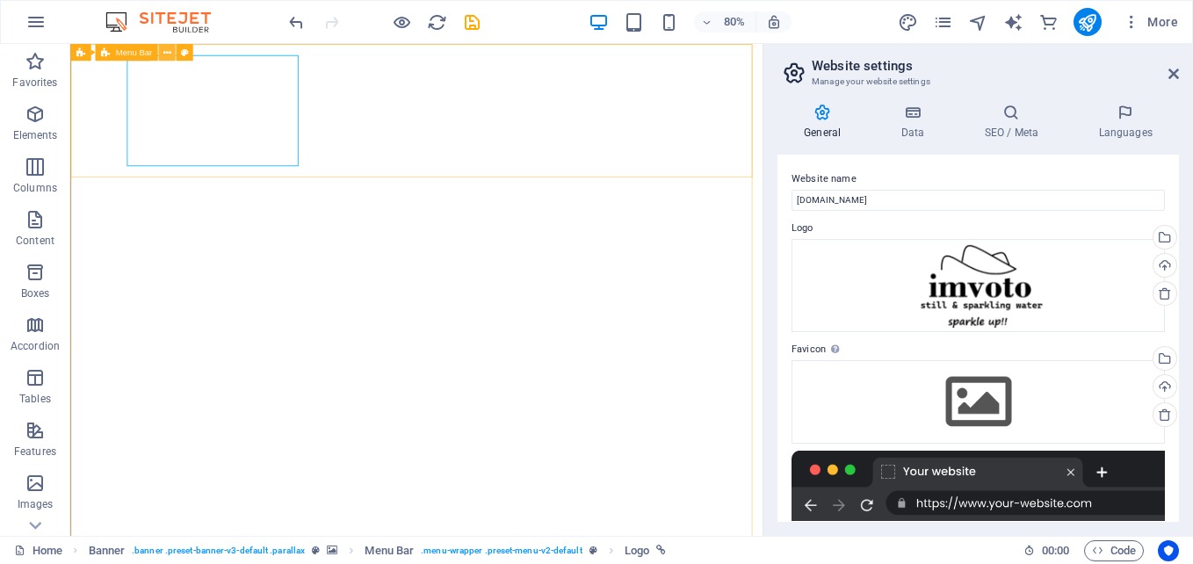
click at [166, 54] on icon at bounding box center [167, 52] width 8 height 15
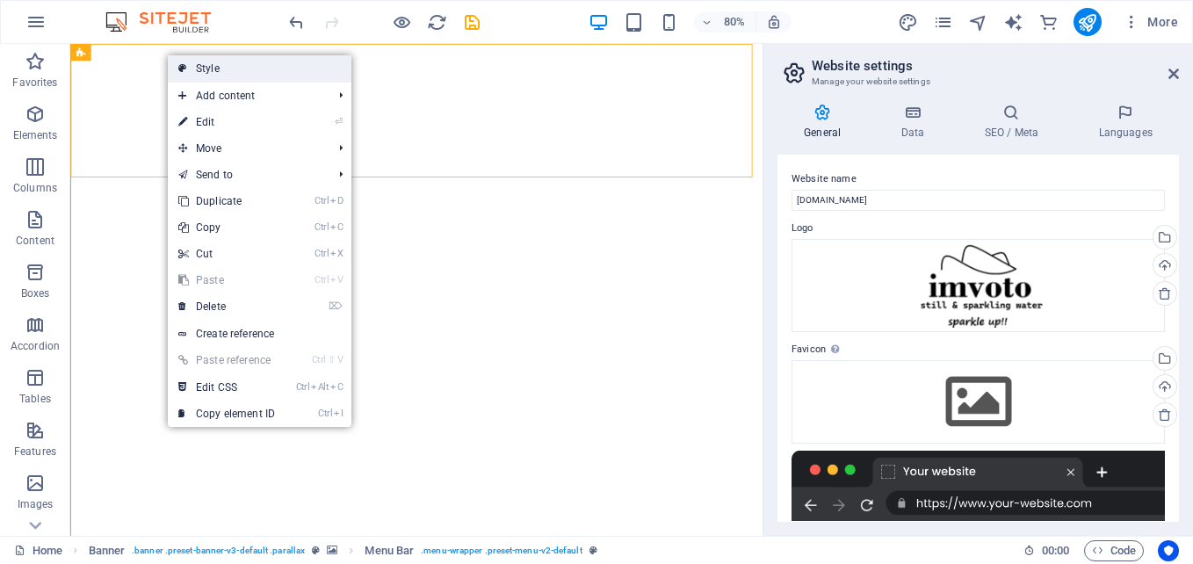
click at [199, 62] on link "Style" at bounding box center [260, 68] width 184 height 26
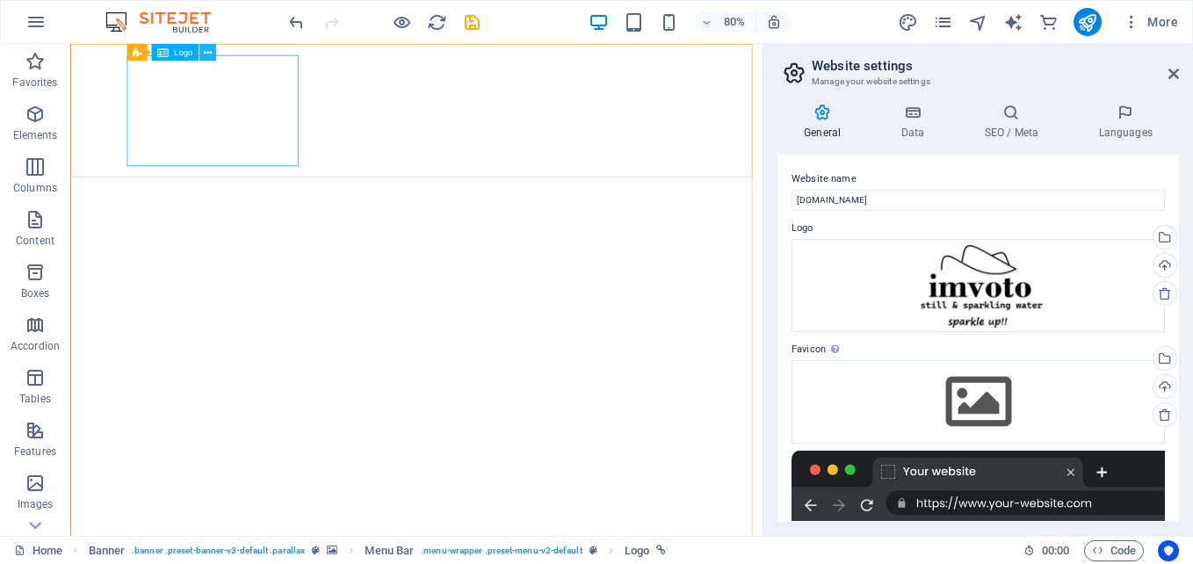
click at [215, 54] on button at bounding box center [207, 52] width 17 height 17
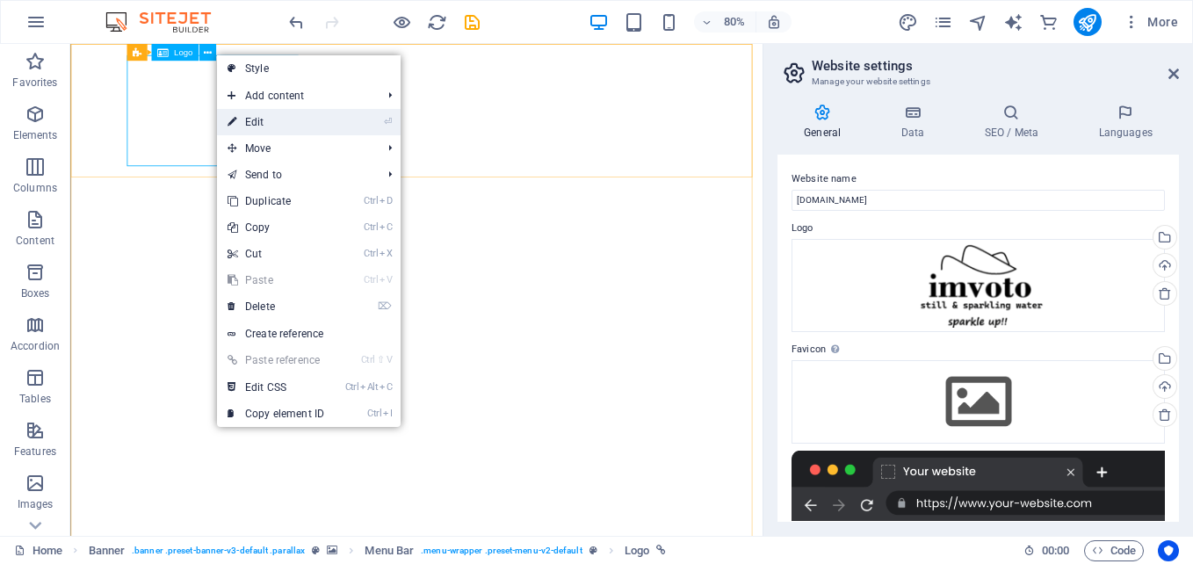
click at [262, 117] on link "⏎ Edit" at bounding box center [276, 122] width 118 height 26
select select "px"
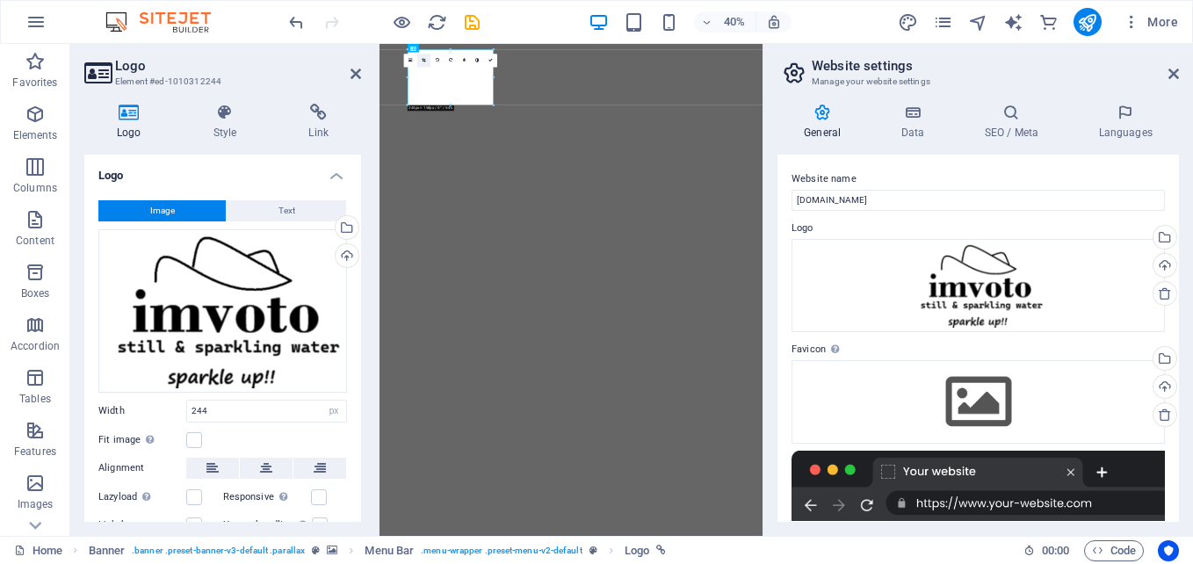
click at [261, 120] on icon at bounding box center [225, 113] width 89 height 18
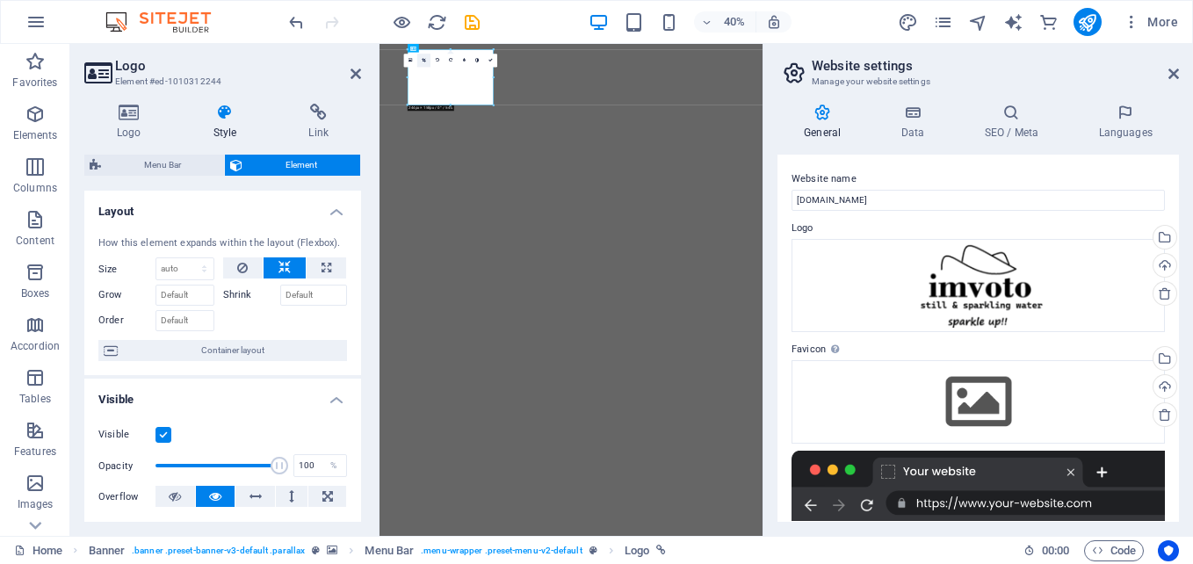
click at [425, 59] on icon at bounding box center [424, 60] width 4 height 4
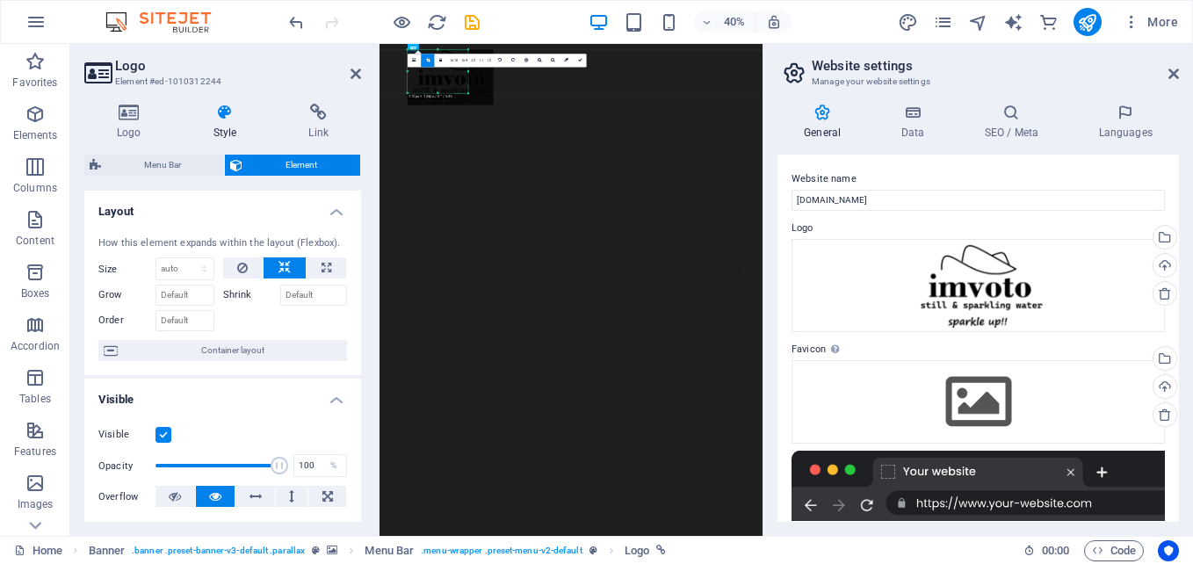
drag, startPoint x: 492, startPoint y: 104, endPoint x: 417, endPoint y: 68, distance: 82.9
click at [417, 68] on div "180 170 160 150 140 130 120 110 100 90 80 70 60 50 40 30 20 10 0 -10 -20 -30 -4…" at bounding box center [438, 71] width 61 height 44
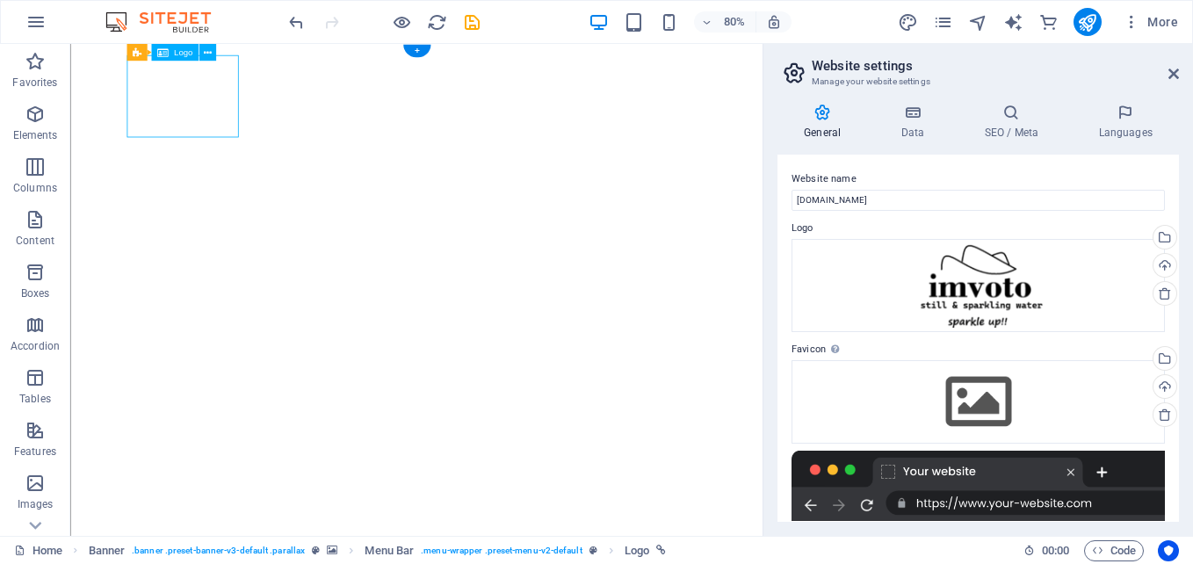
drag, startPoint x: 272, startPoint y: 154, endPoint x: 286, endPoint y: 159, distance: 14.2
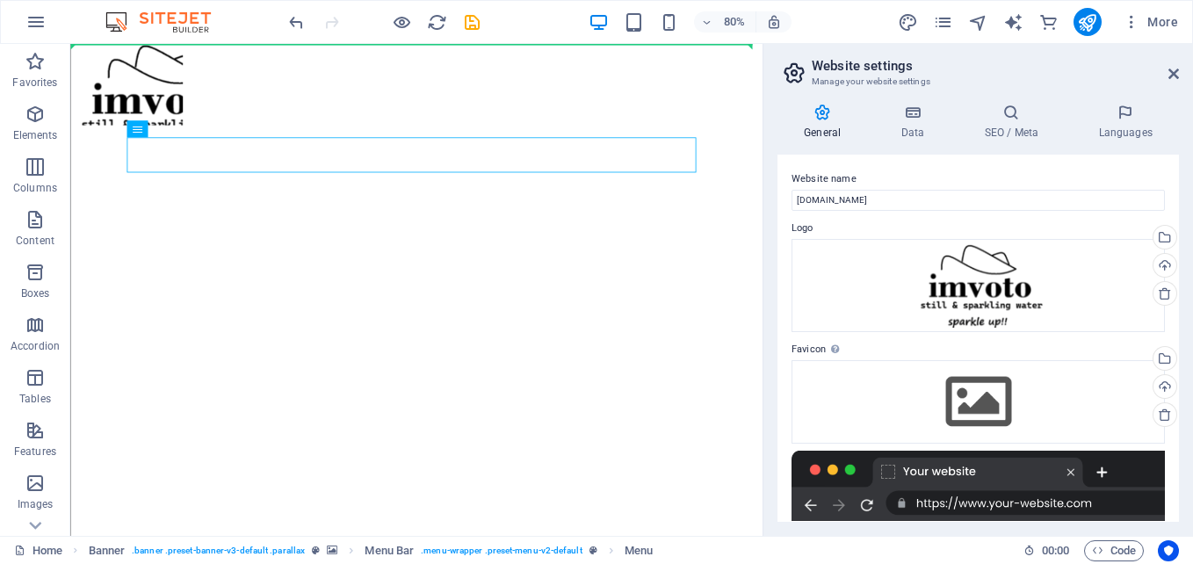
scroll to position [0, 0]
drag, startPoint x: 189, startPoint y: 115, endPoint x: 174, endPoint y: 29, distance: 87.4
click at [174, 44] on section "Favorites Elements Columns Content Boxes Accordion Tables Features Images Slide…" at bounding box center [381, 290] width 763 height 492
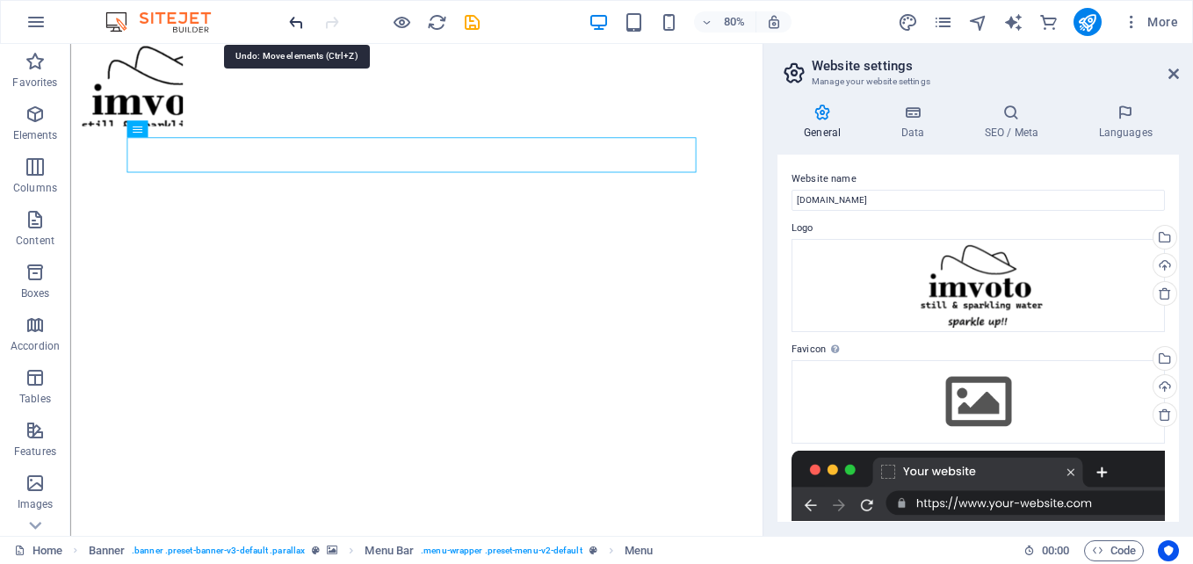
click at [294, 18] on icon "undo" at bounding box center [296, 22] width 20 height 20
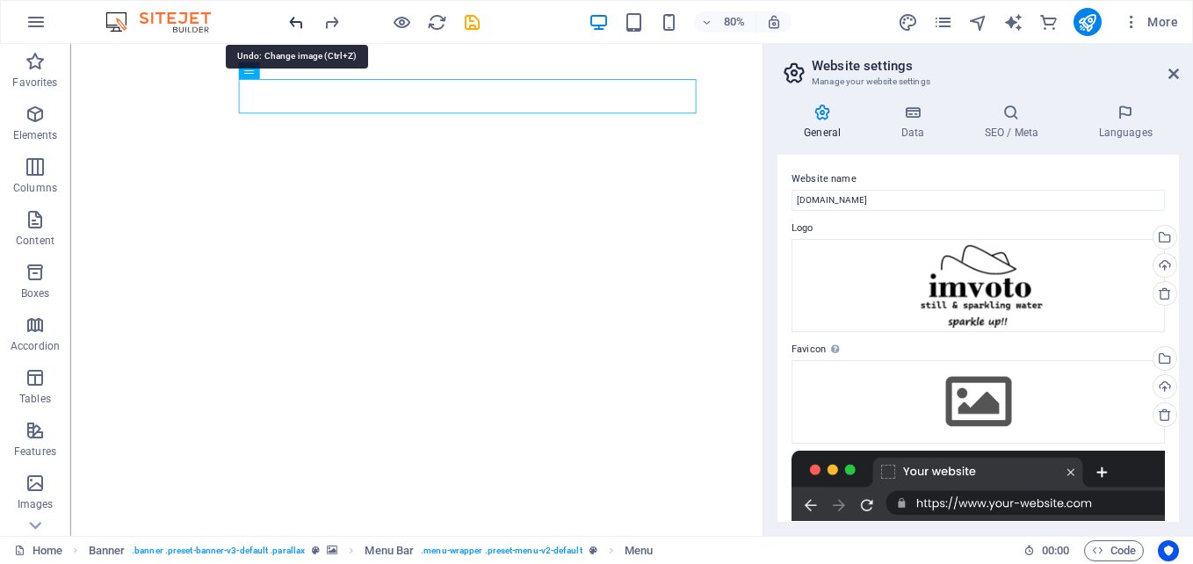
click at [294, 18] on icon "undo" at bounding box center [296, 22] width 20 height 20
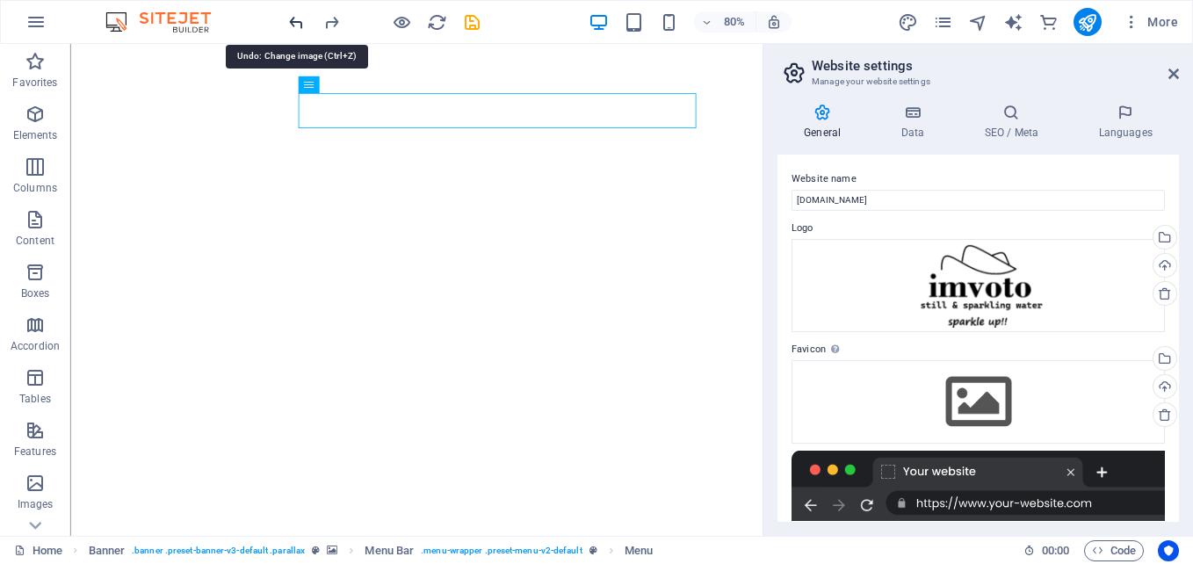
click at [294, 18] on icon "undo" at bounding box center [296, 22] width 20 height 20
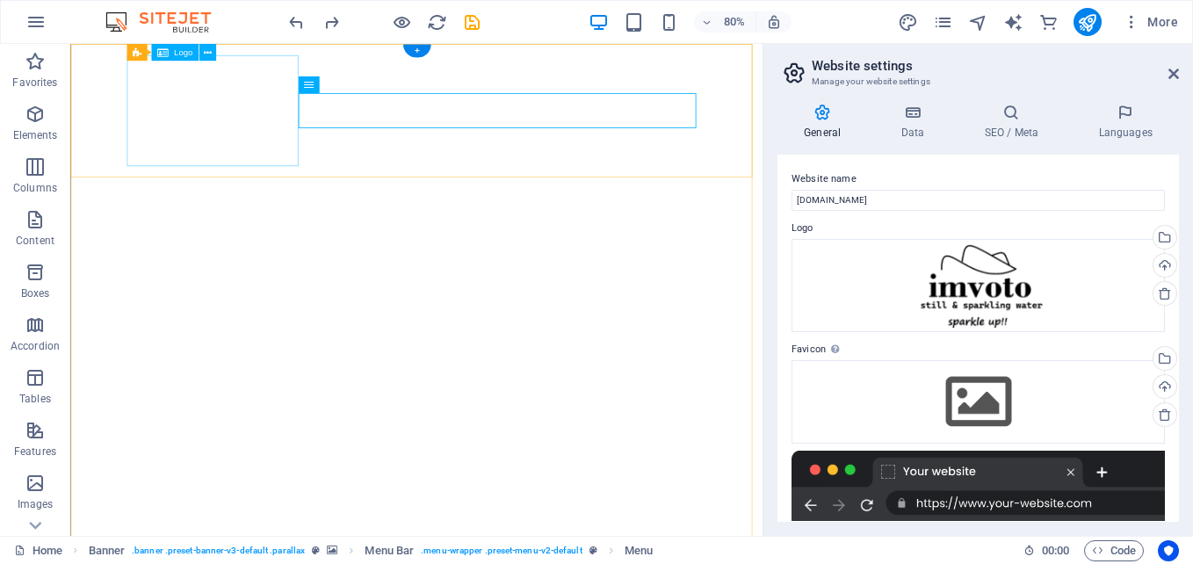
click at [204, 53] on icon at bounding box center [207, 52] width 8 height 15
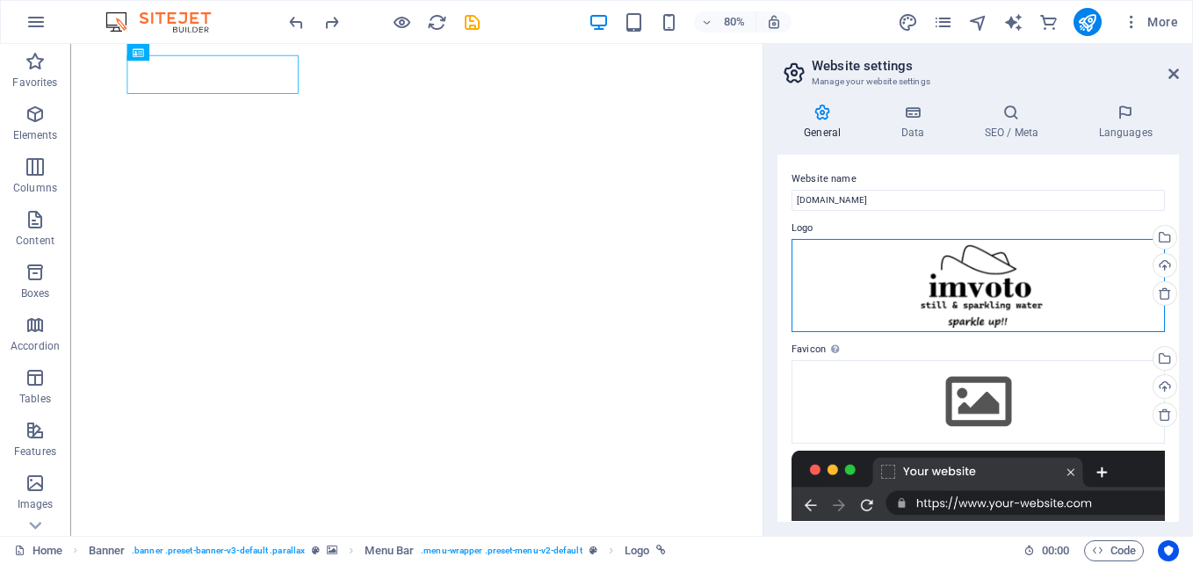
click at [1009, 291] on div "Drag files here, click to choose files or select files from Files or our free s…" at bounding box center [978, 286] width 373 height 94
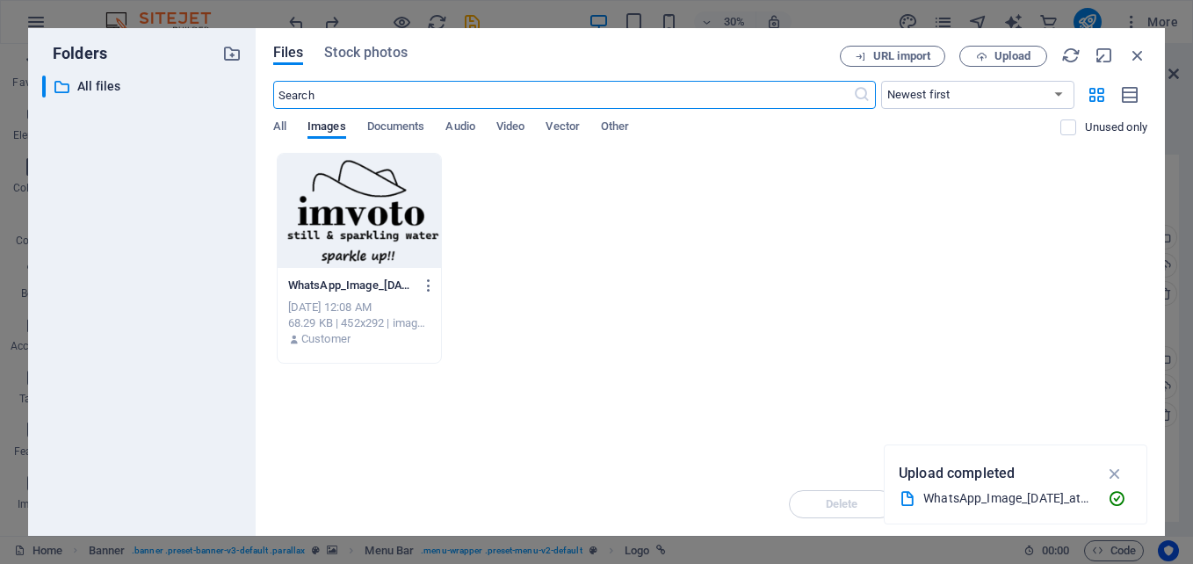
click at [312, 180] on div at bounding box center [359, 211] width 163 height 114
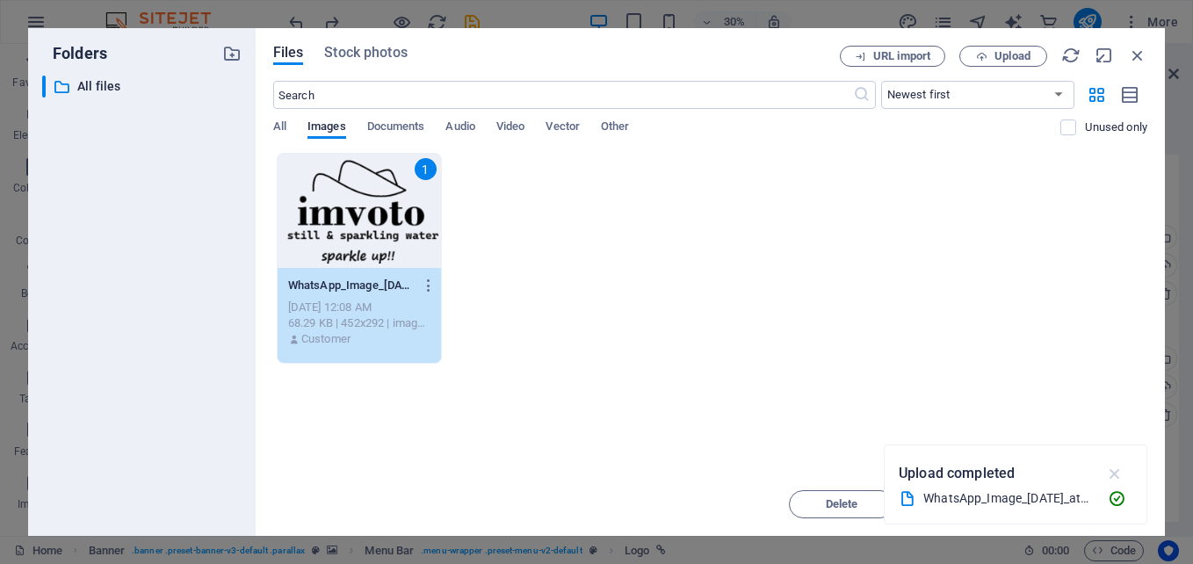
click at [1114, 477] on icon "button" at bounding box center [1115, 473] width 20 height 19
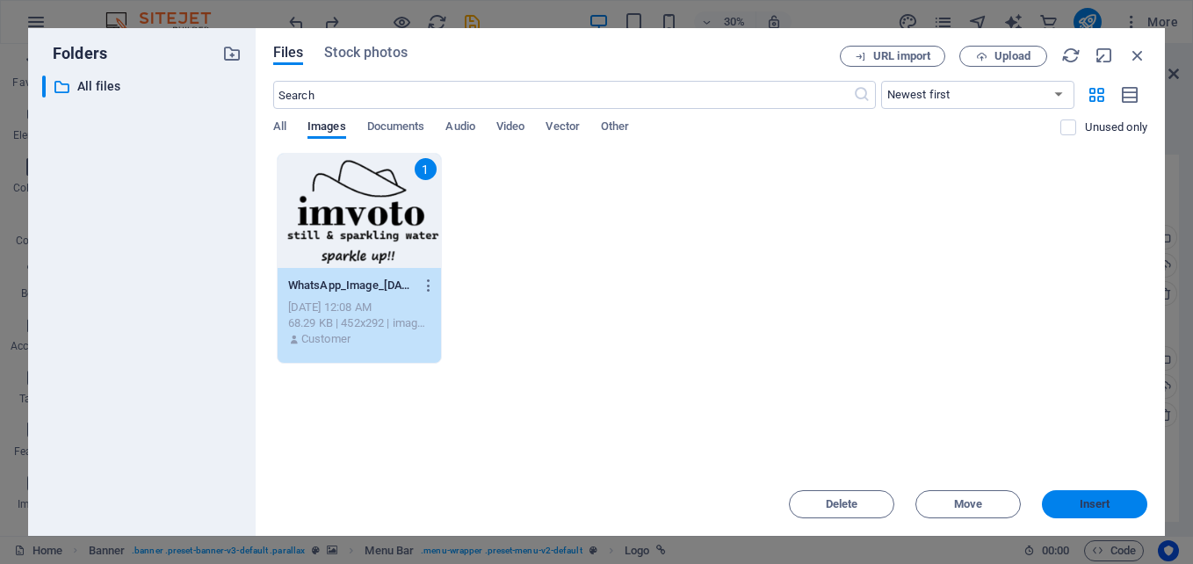
click at [1098, 499] on span "Insert" at bounding box center [1095, 504] width 31 height 11
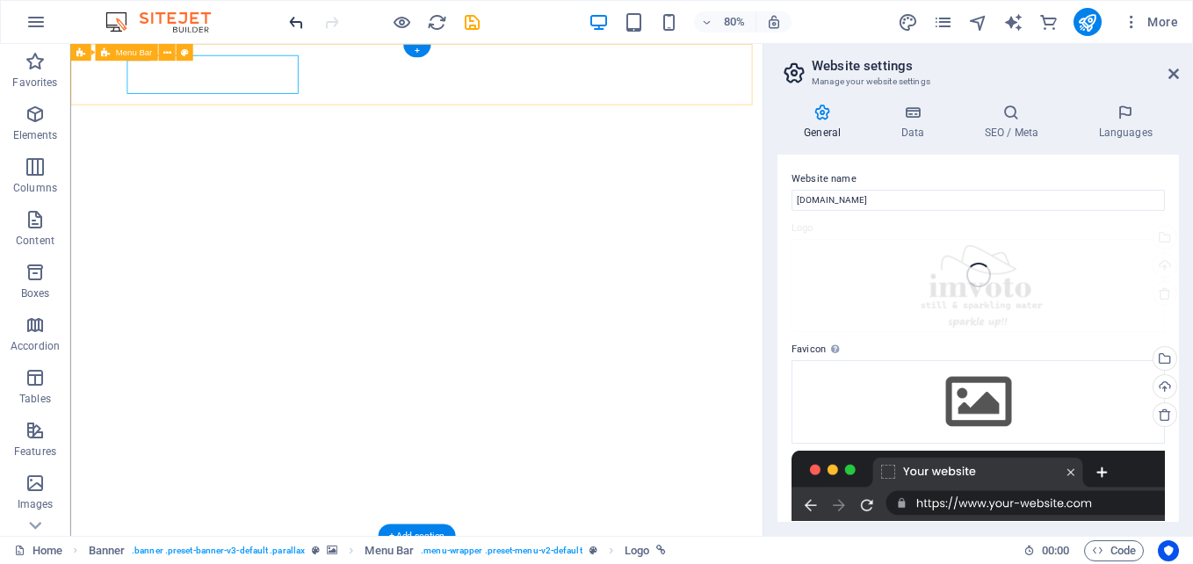
click at [298, 23] on icon "undo" at bounding box center [296, 22] width 20 height 20
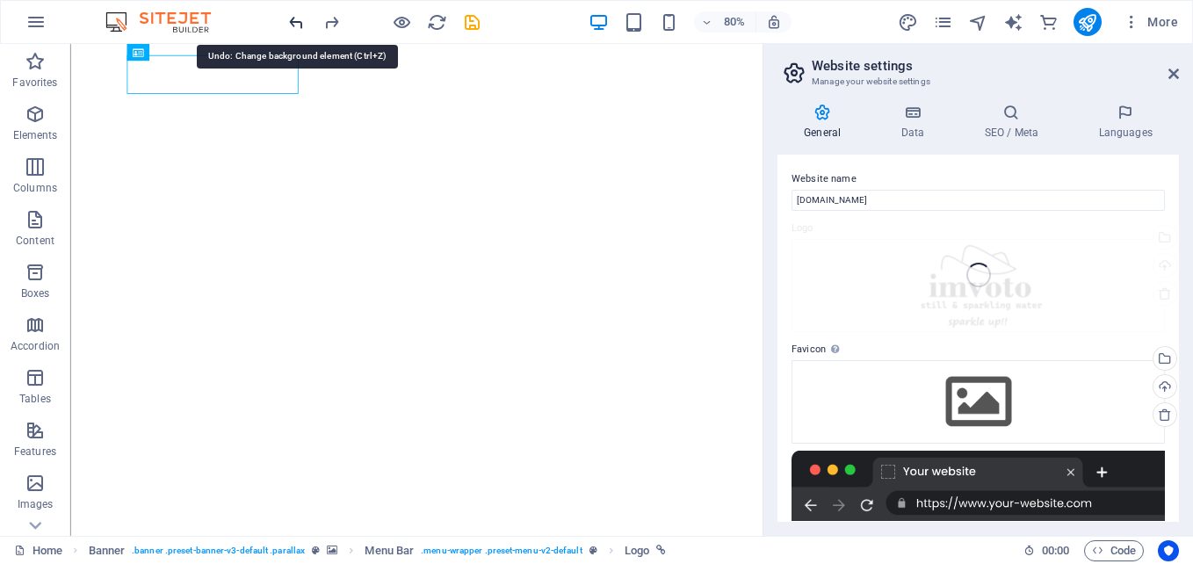
click at [298, 23] on icon "undo" at bounding box center [296, 22] width 20 height 20
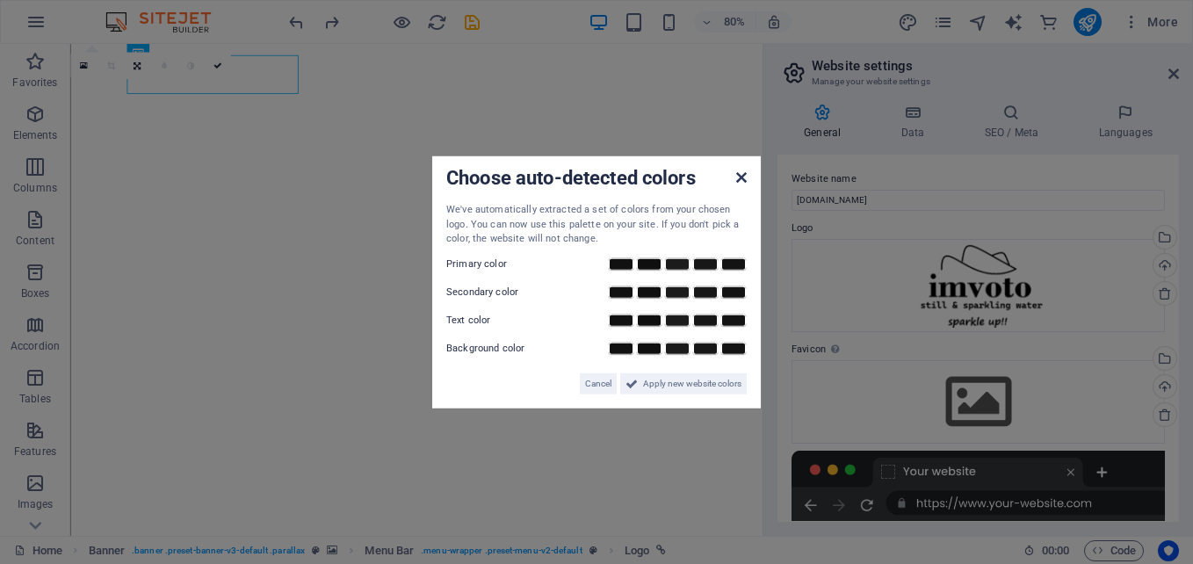
click at [744, 177] on icon at bounding box center [741, 177] width 11 height 14
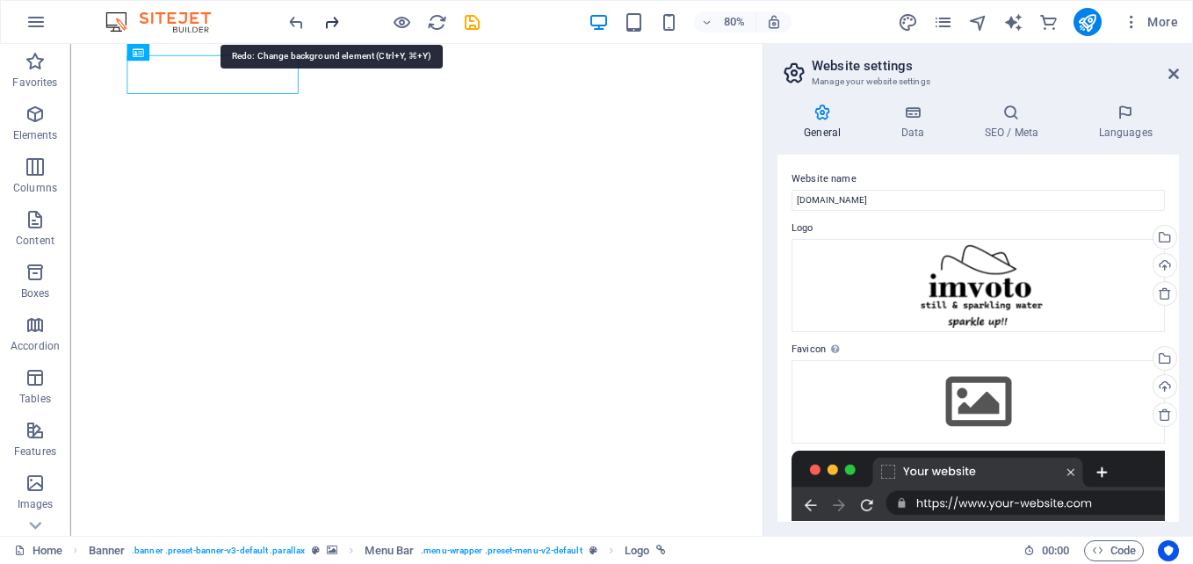
click at [331, 18] on icon "redo" at bounding box center [332, 22] width 20 height 20
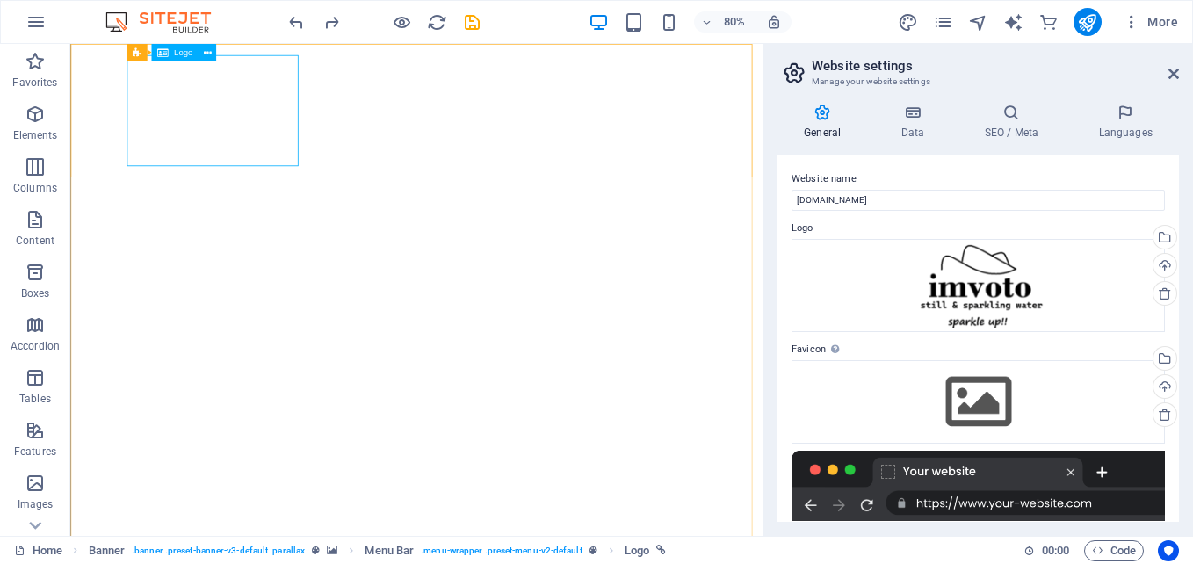
click at [210, 55] on icon at bounding box center [207, 52] width 8 height 15
click at [207, 54] on icon at bounding box center [207, 52] width 8 height 15
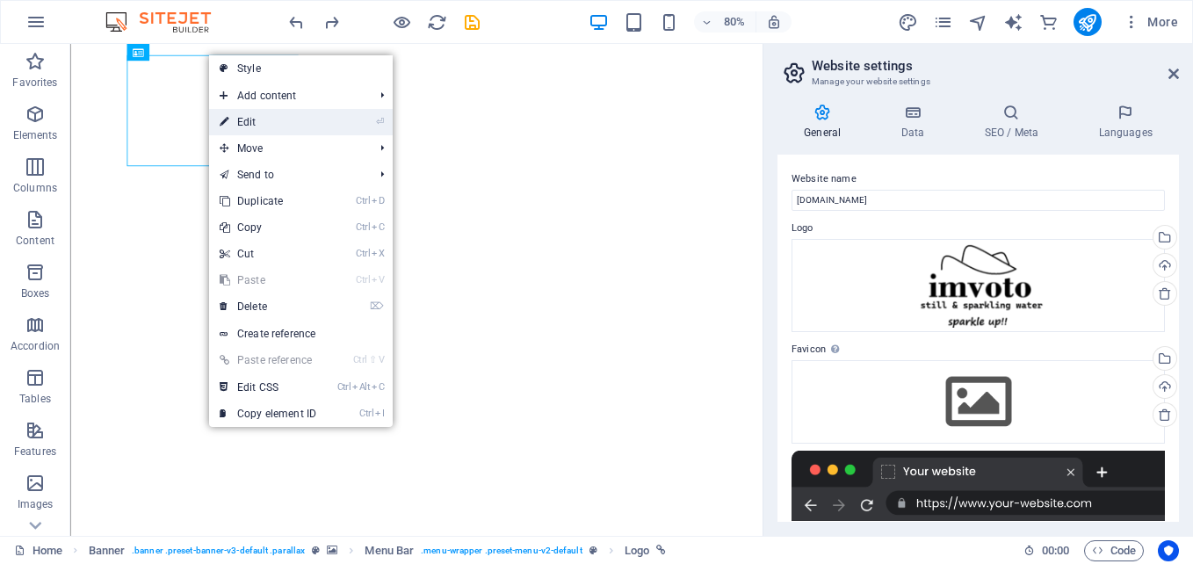
click at [260, 112] on link "⏎ Edit" at bounding box center [268, 122] width 118 height 26
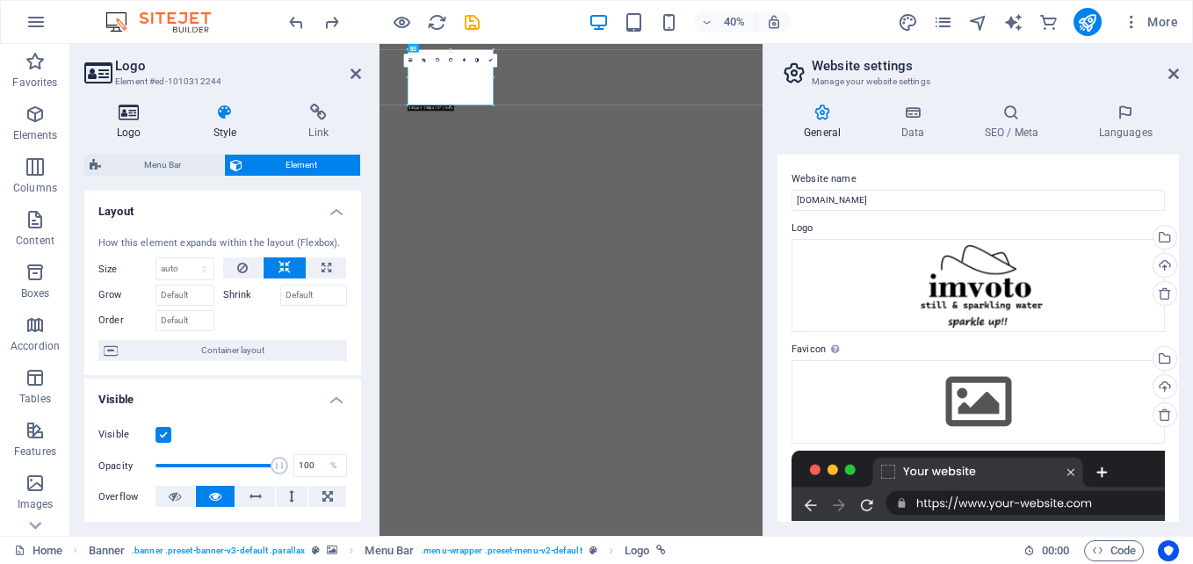
click at [131, 119] on icon at bounding box center [129, 113] width 90 height 18
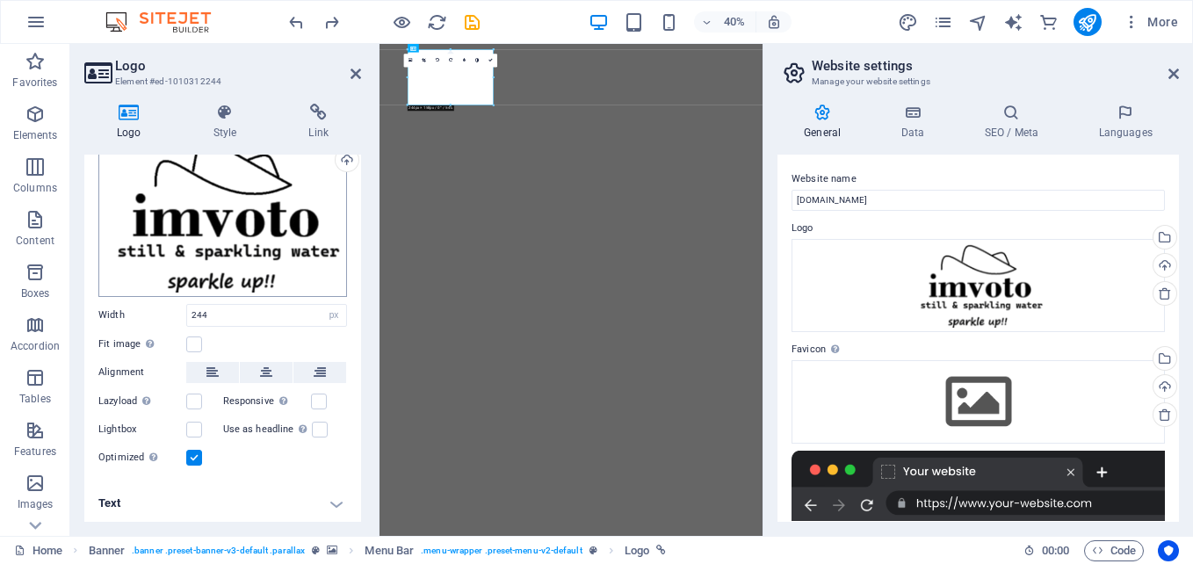
scroll to position [30, 0]
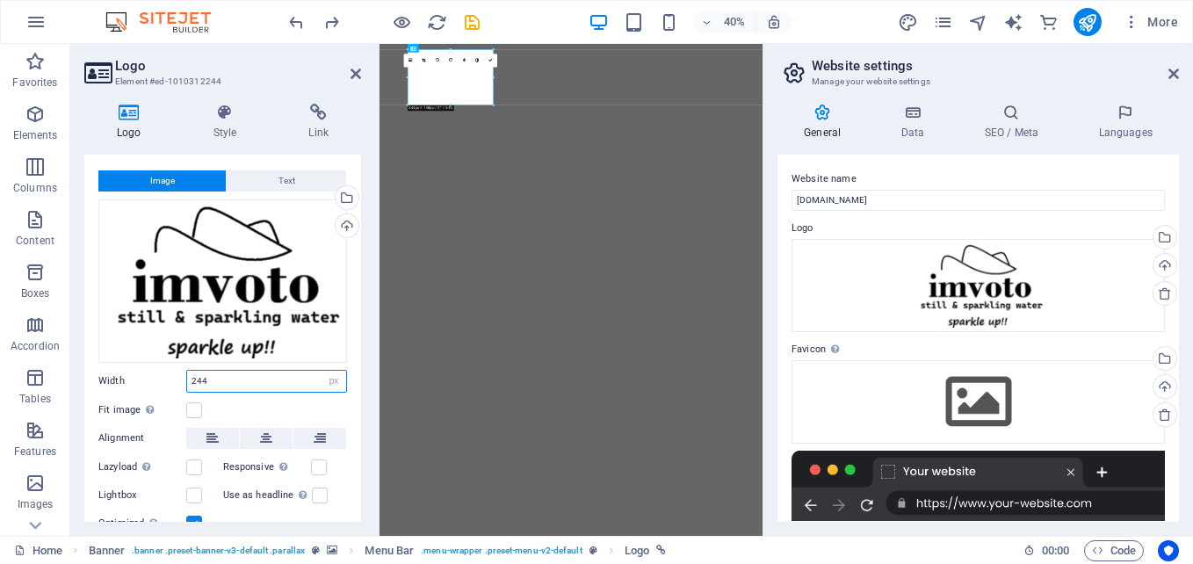
click at [316, 380] on input "244" at bounding box center [266, 381] width 159 height 21
type input "2"
click at [316, 380] on input "1" at bounding box center [266, 381] width 159 height 21
click at [226, 380] on input "1" at bounding box center [266, 381] width 159 height 21
type input "130"
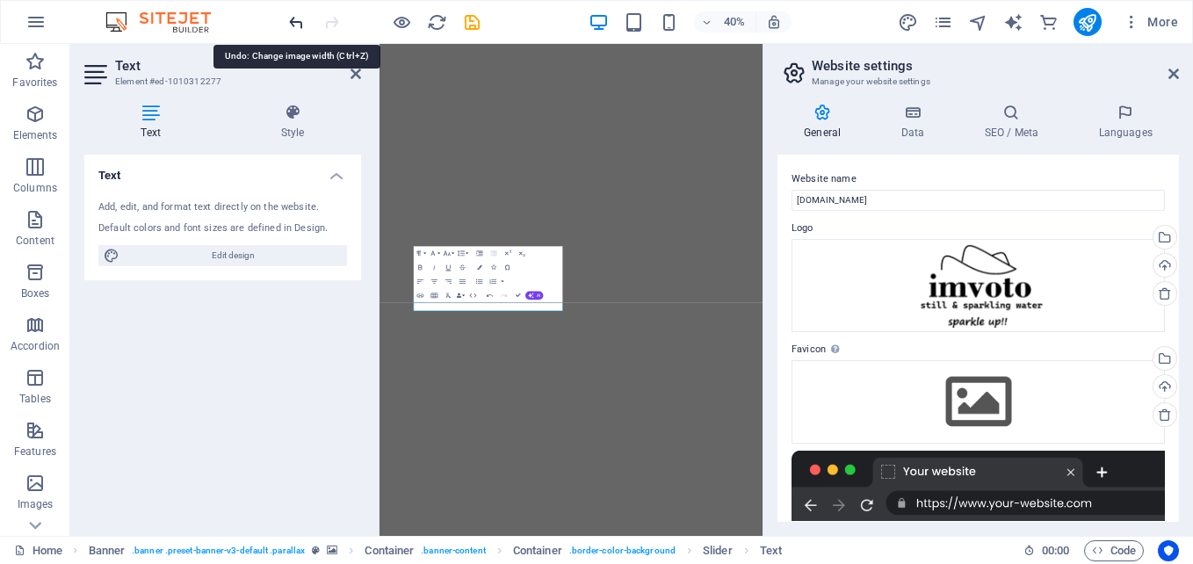
click at [293, 24] on icon "undo" at bounding box center [296, 22] width 20 height 20
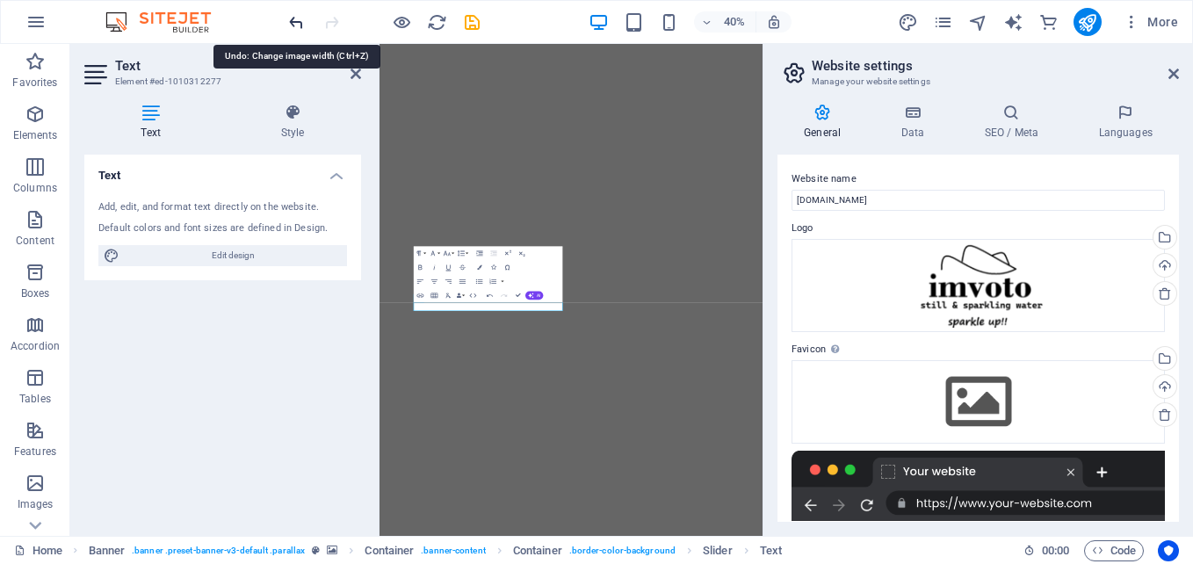
click at [294, 18] on icon "undo" at bounding box center [296, 22] width 20 height 20
click at [297, 20] on icon "undo" at bounding box center [296, 22] width 20 height 20
click at [435, 279] on icon "button" at bounding box center [435, 281] width 9 height 9
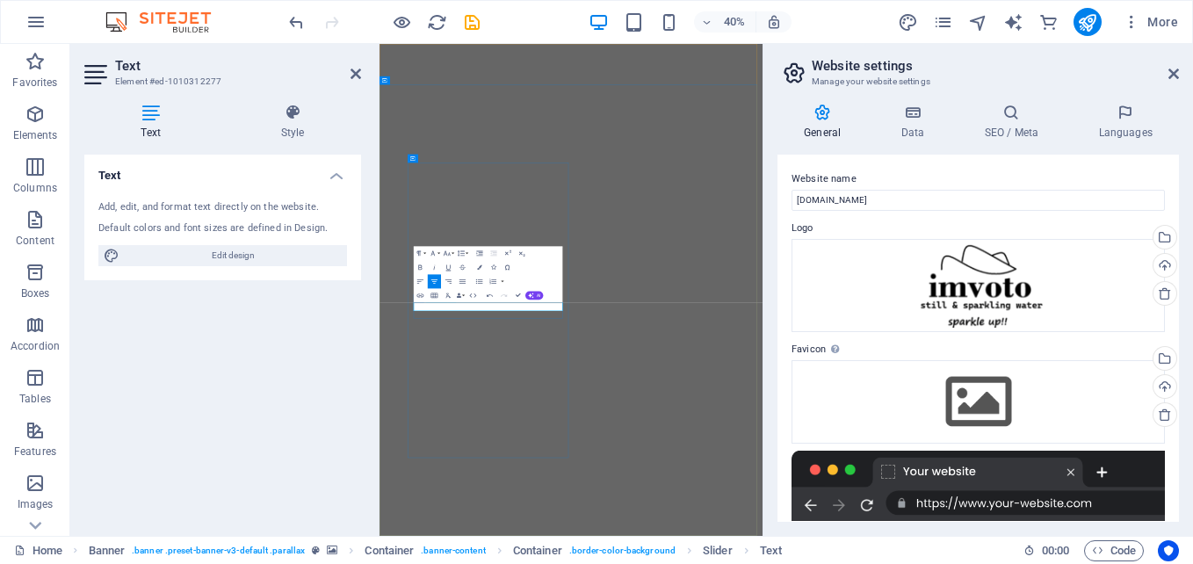
drag, startPoint x: 658, startPoint y: 705, endPoint x: 676, endPoint y: 696, distance: 19.6
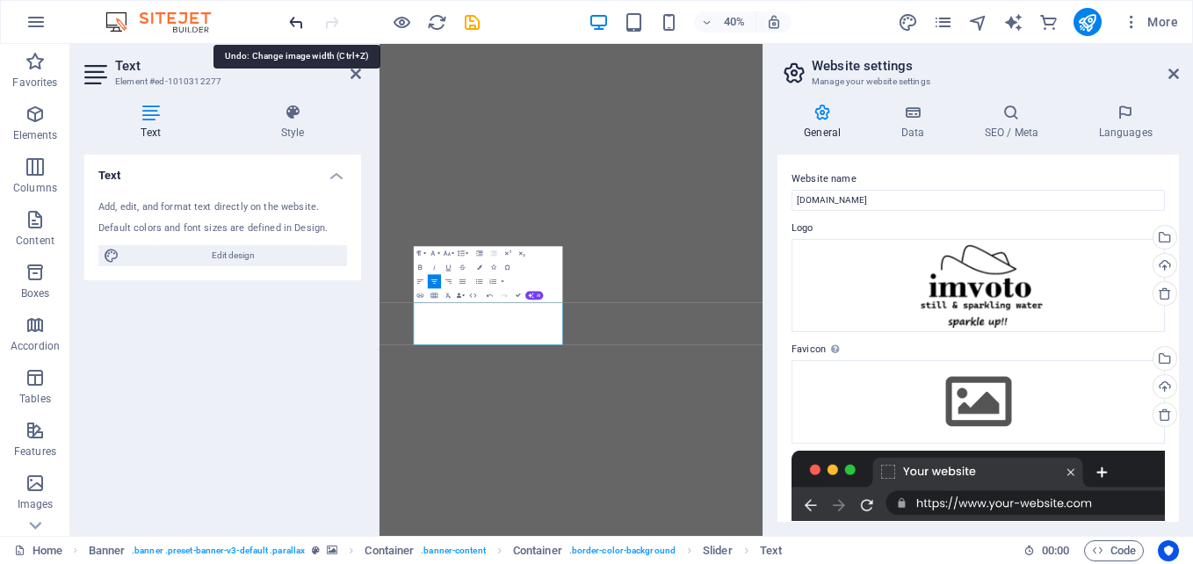
click at [300, 26] on icon "undo" at bounding box center [296, 22] width 20 height 20
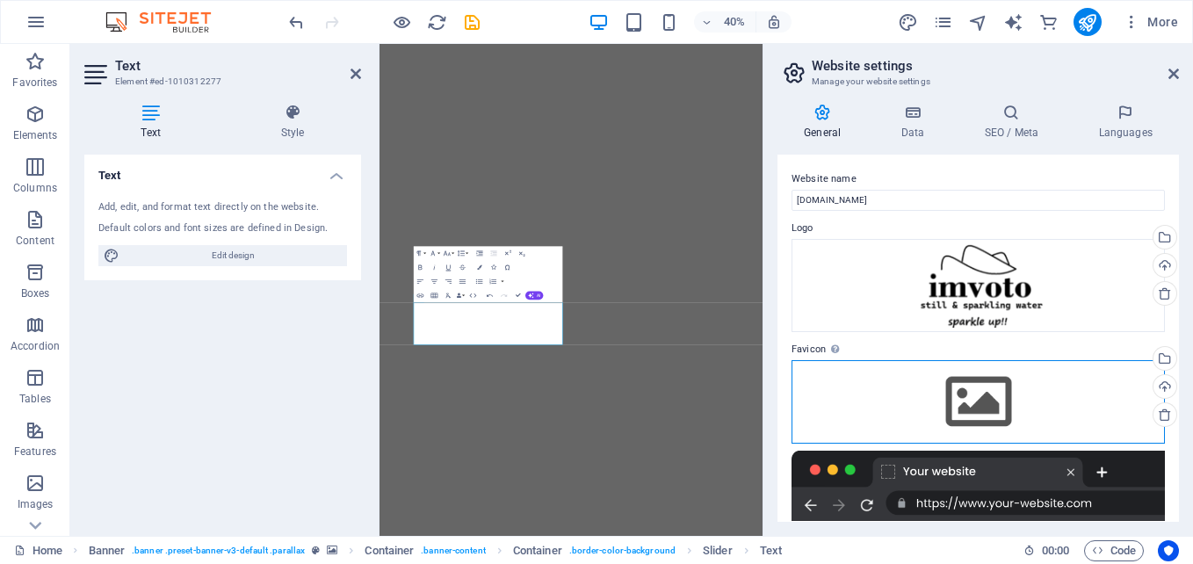
click at [816, 399] on div "Drag files here, click to choose files or select files from Files or our free s…" at bounding box center [978, 401] width 373 height 83
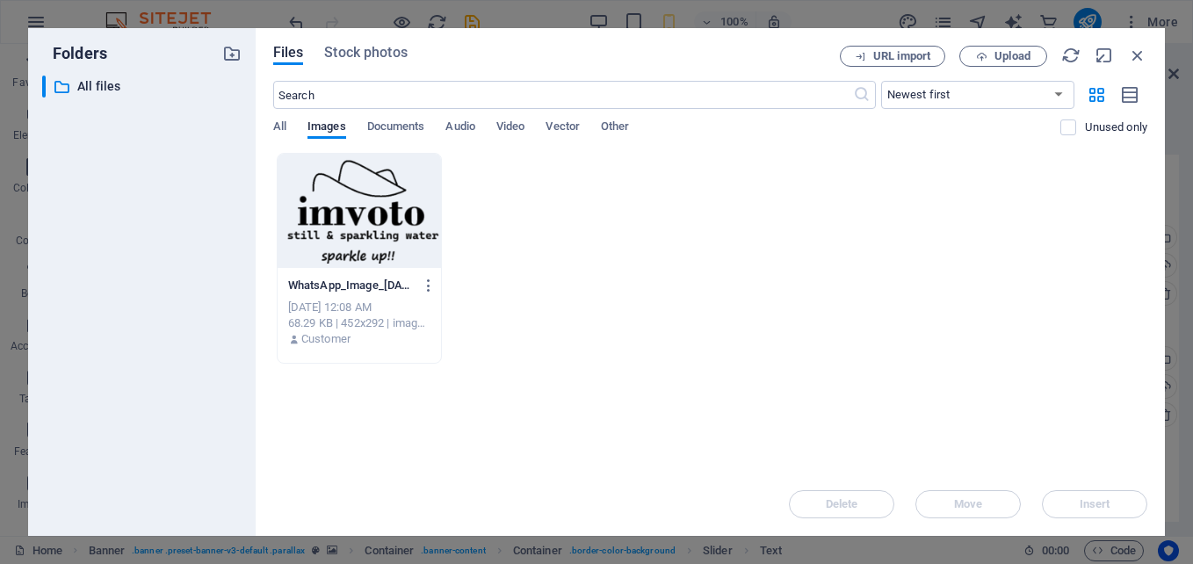
click at [682, 16] on div "Folders ​ All files All files Files Stock photos URL import Upload ​ Newest fir…" at bounding box center [596, 282] width 1193 height 564
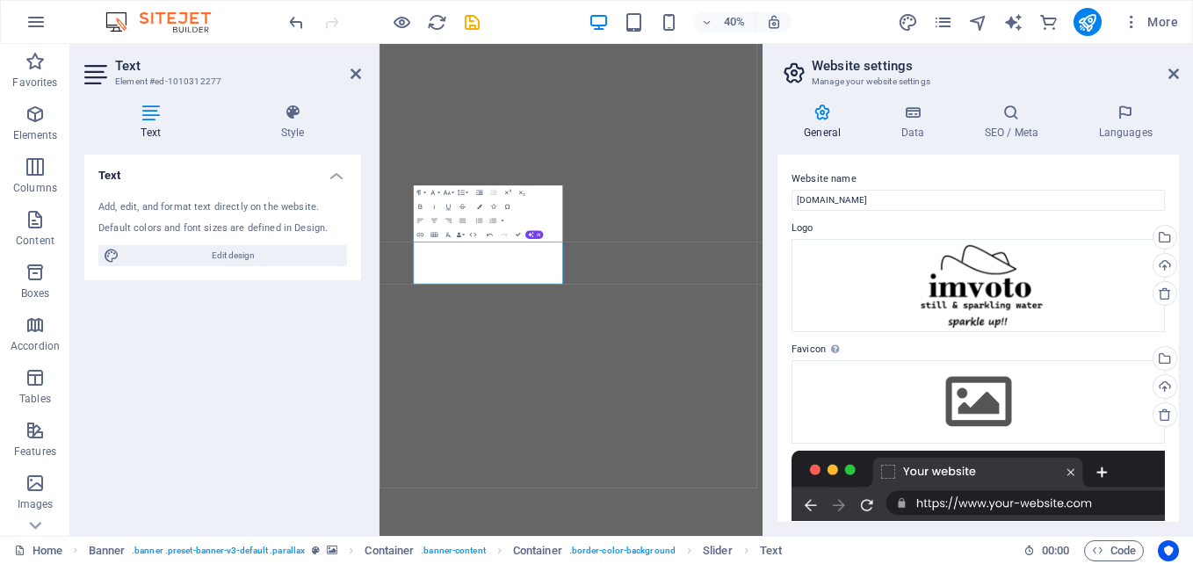
scroll to position [134, 0]
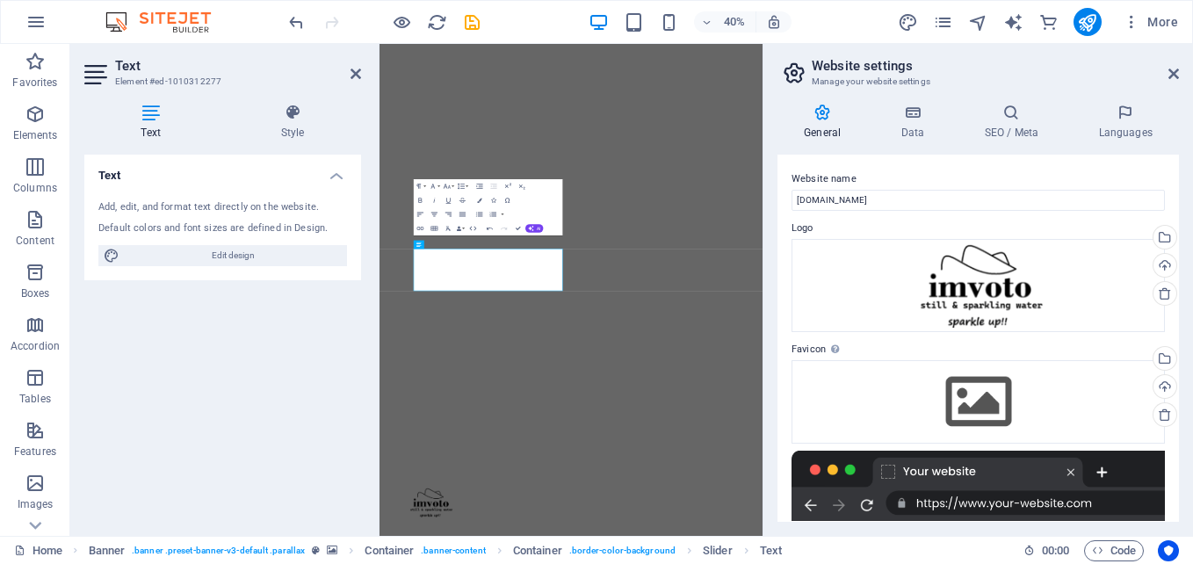
click at [161, 127] on h4 "Text" at bounding box center [154, 122] width 140 height 37
click at [208, 250] on span "Edit design" at bounding box center [233, 255] width 217 height 21
select select "px"
select select "300"
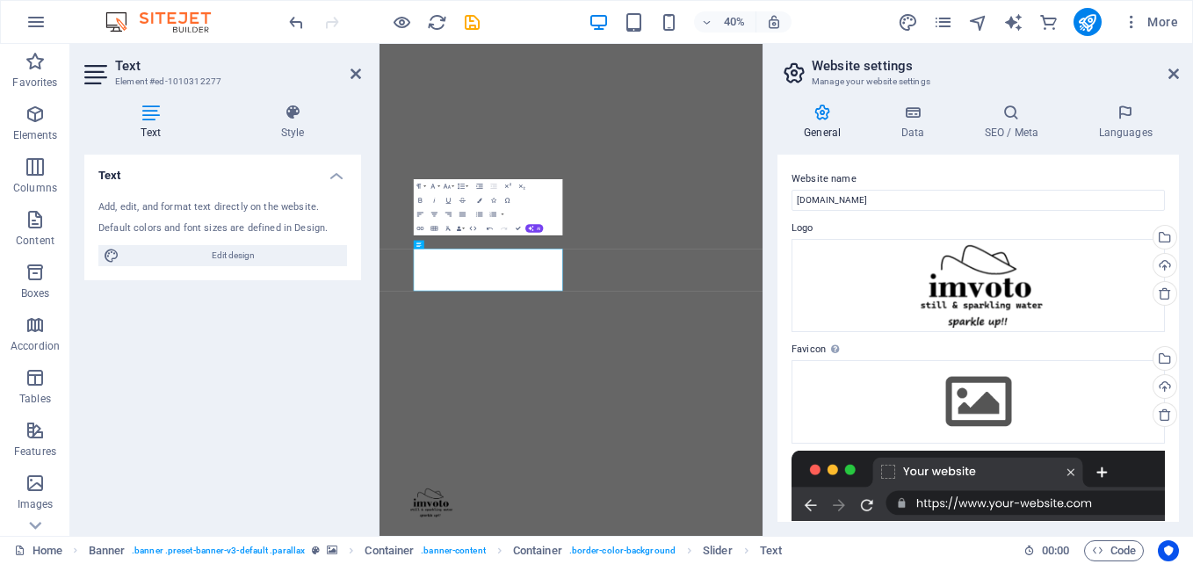
select select "px"
